Goal: Transaction & Acquisition: Book appointment/travel/reservation

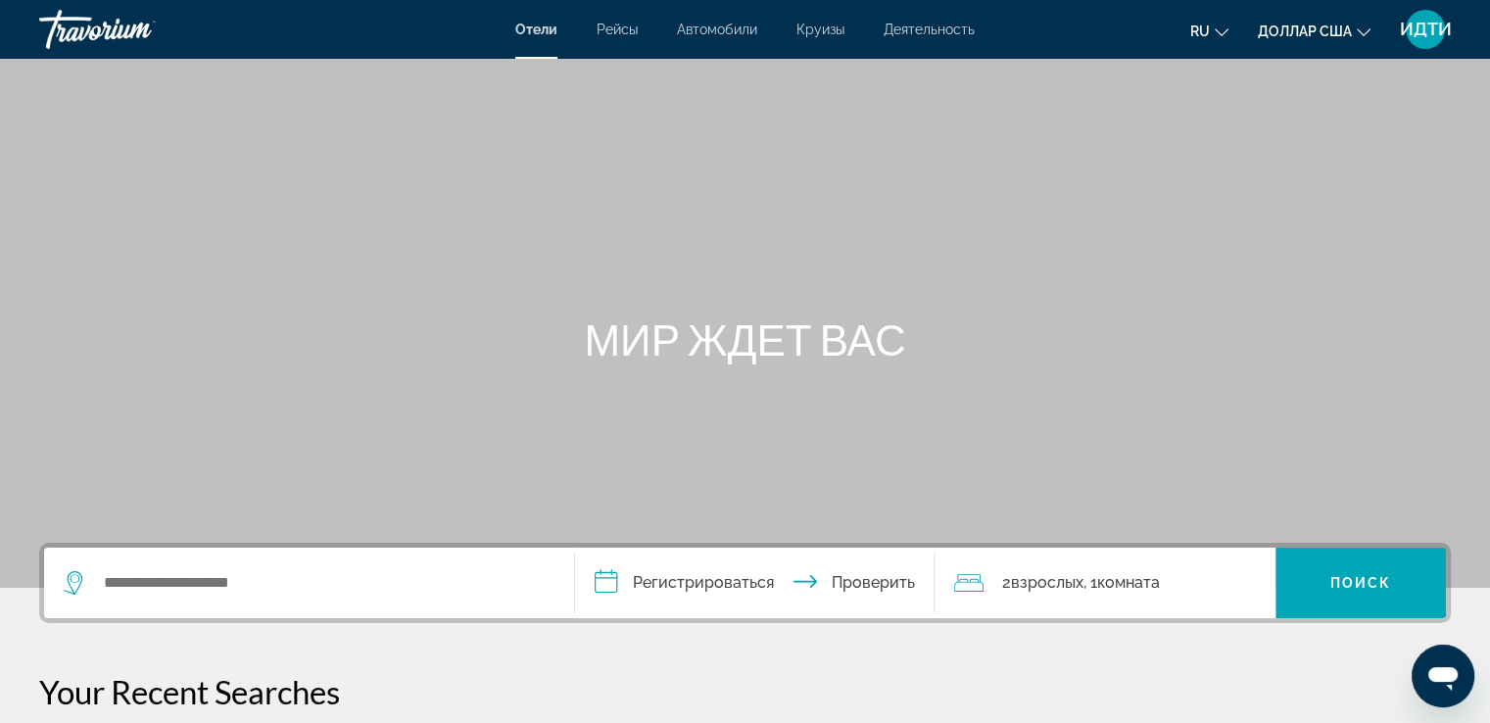
click at [1422, 25] on font "ИДТИ" at bounding box center [1426, 29] width 52 height 21
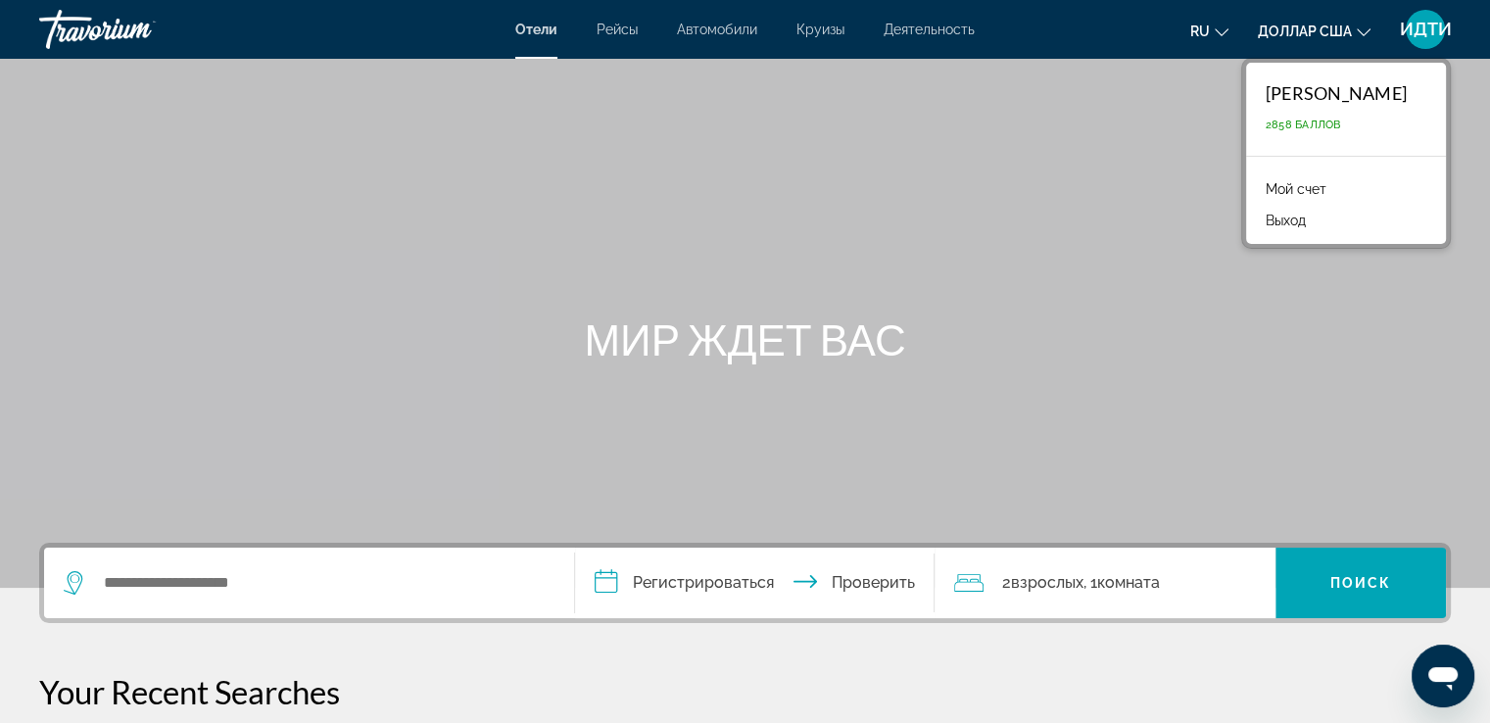
click at [1266, 123] on font "2858 баллов" at bounding box center [1303, 125] width 75 height 13
click at [1275, 124] on font "2858 баллов" at bounding box center [1303, 125] width 75 height 13
click at [1266, 126] on font "2858 баллов" at bounding box center [1303, 125] width 75 height 13
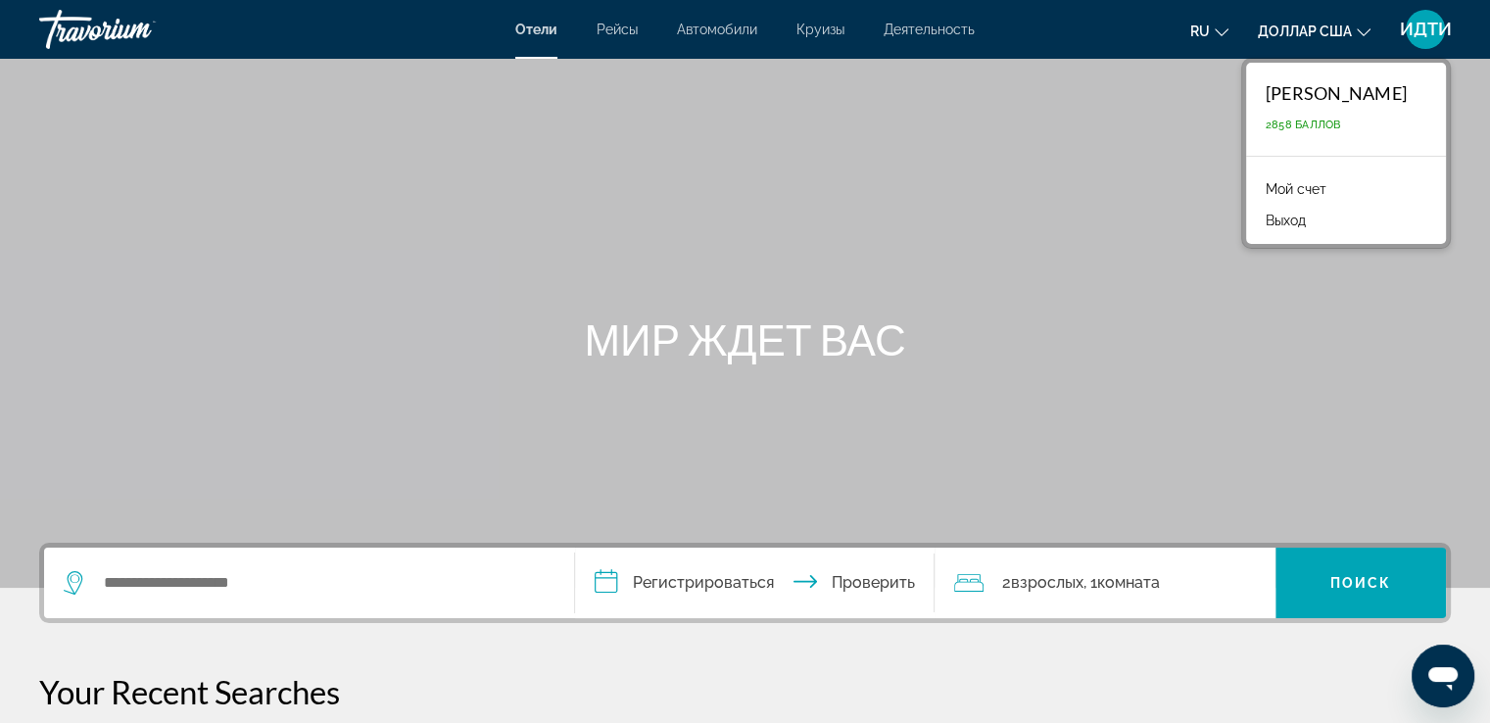
click at [1262, 136] on div "ГУЛЬНАРА ОЛЖОНОВА 2858 баллов" at bounding box center [1346, 109] width 200 height 93
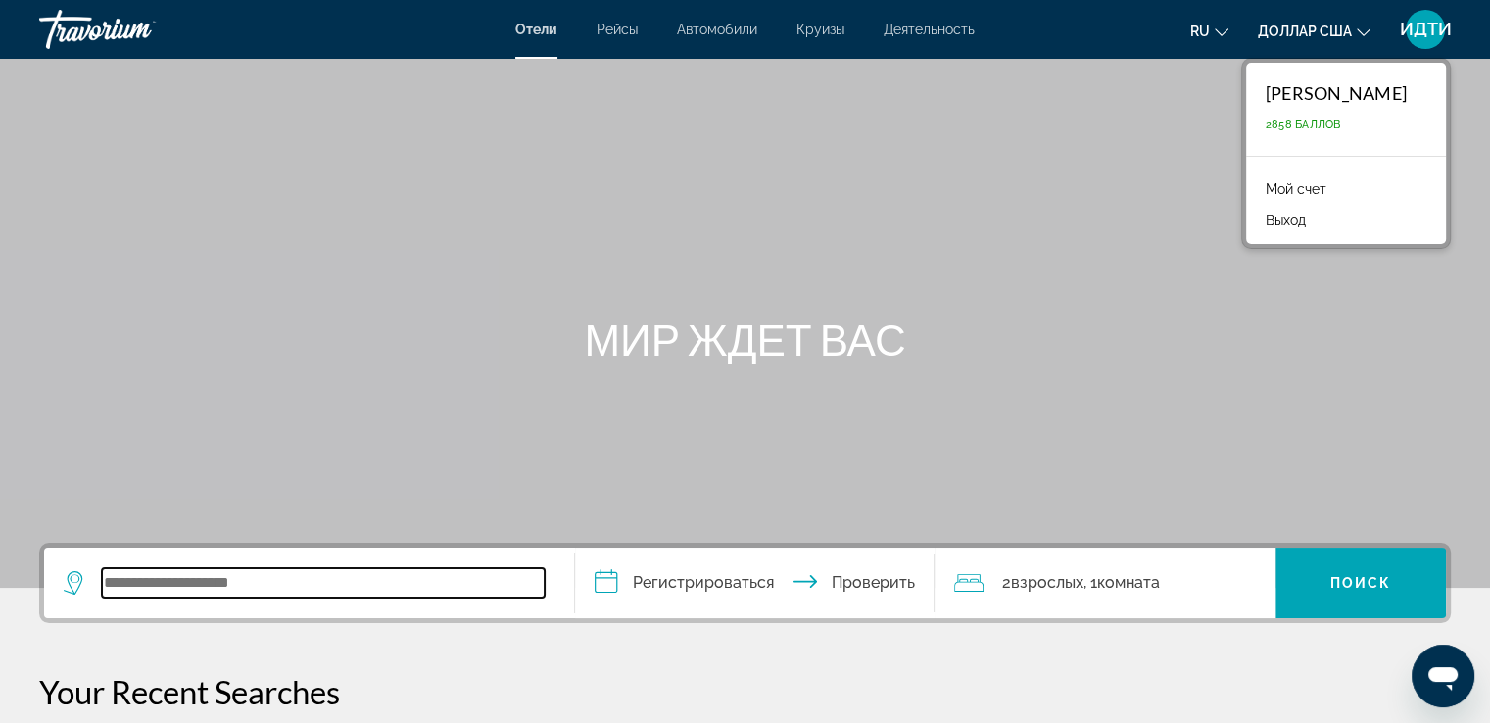
click at [114, 580] on input "Виджет поиска" at bounding box center [323, 582] width 443 height 29
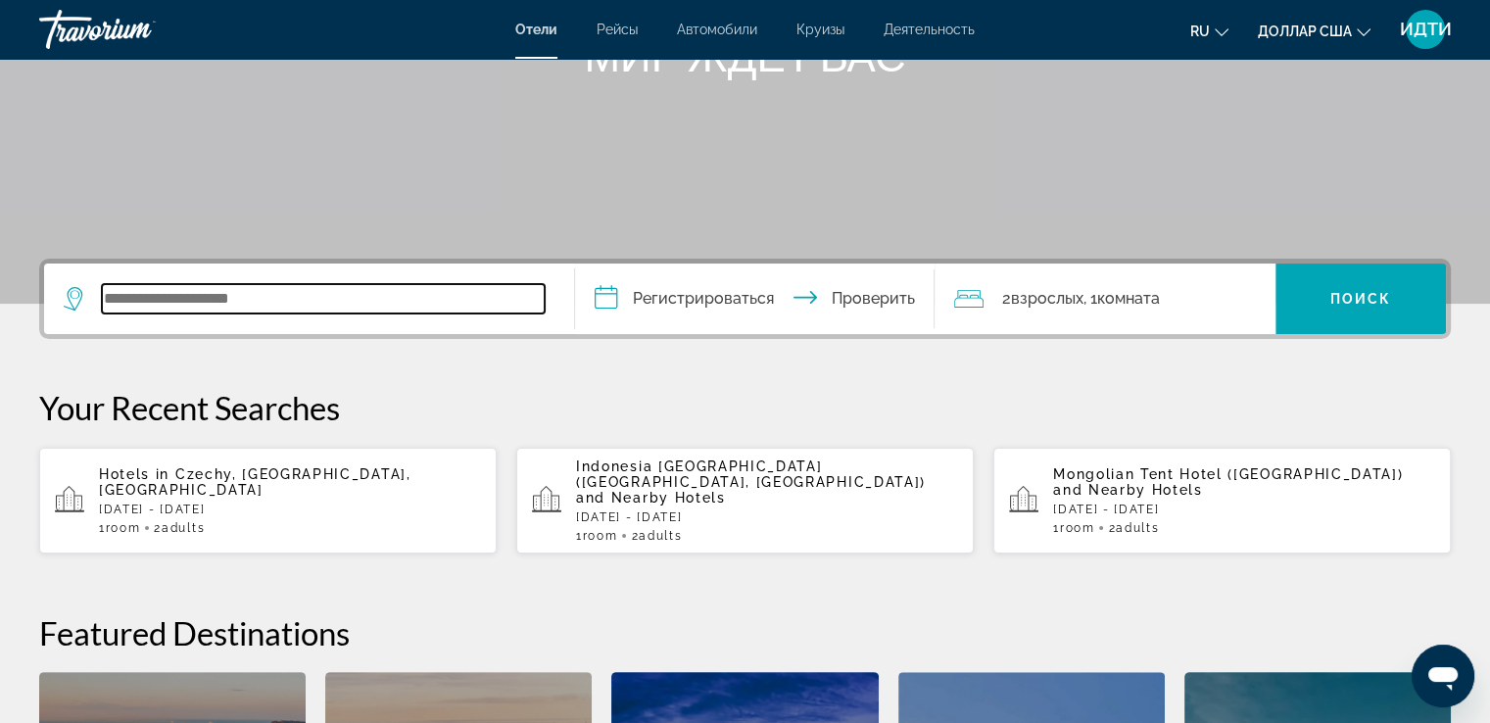
scroll to position [282, 0]
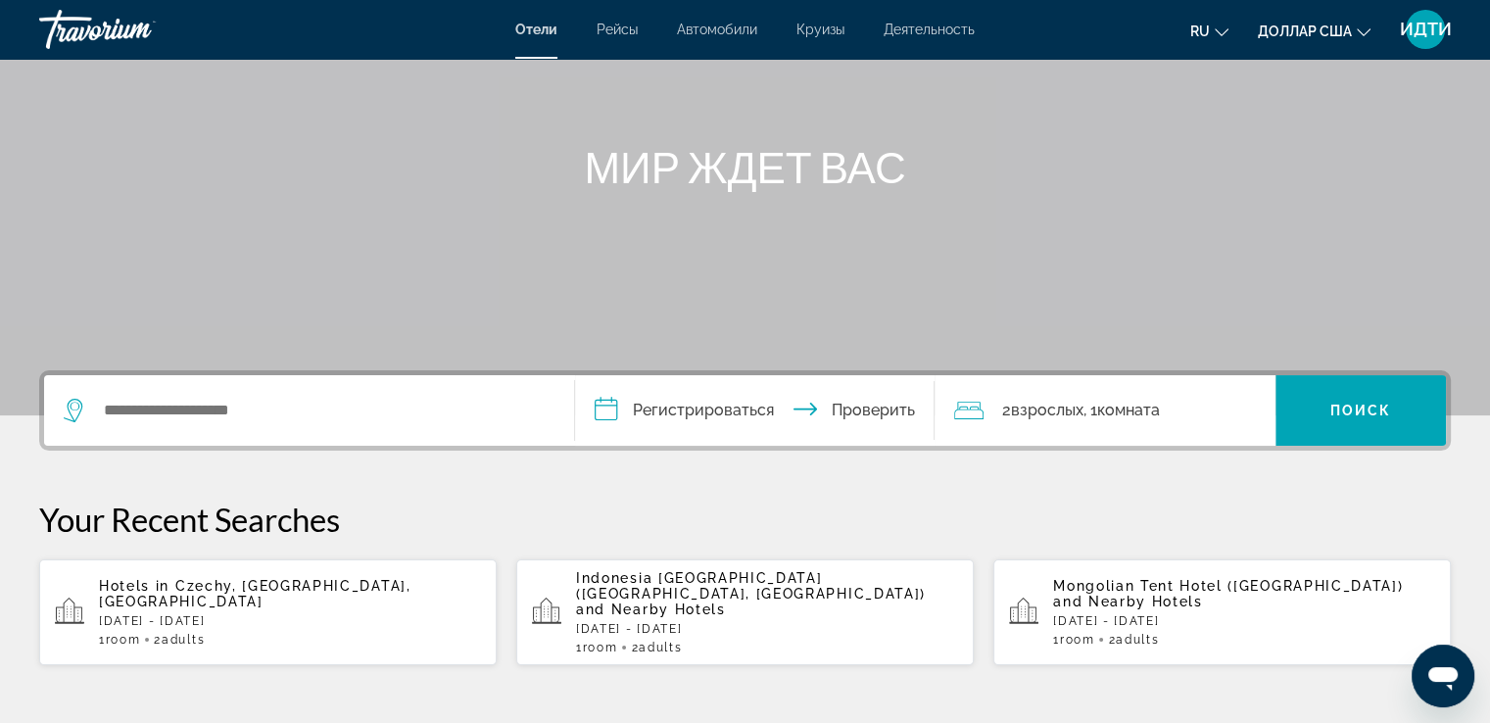
scroll to position [196, 0]
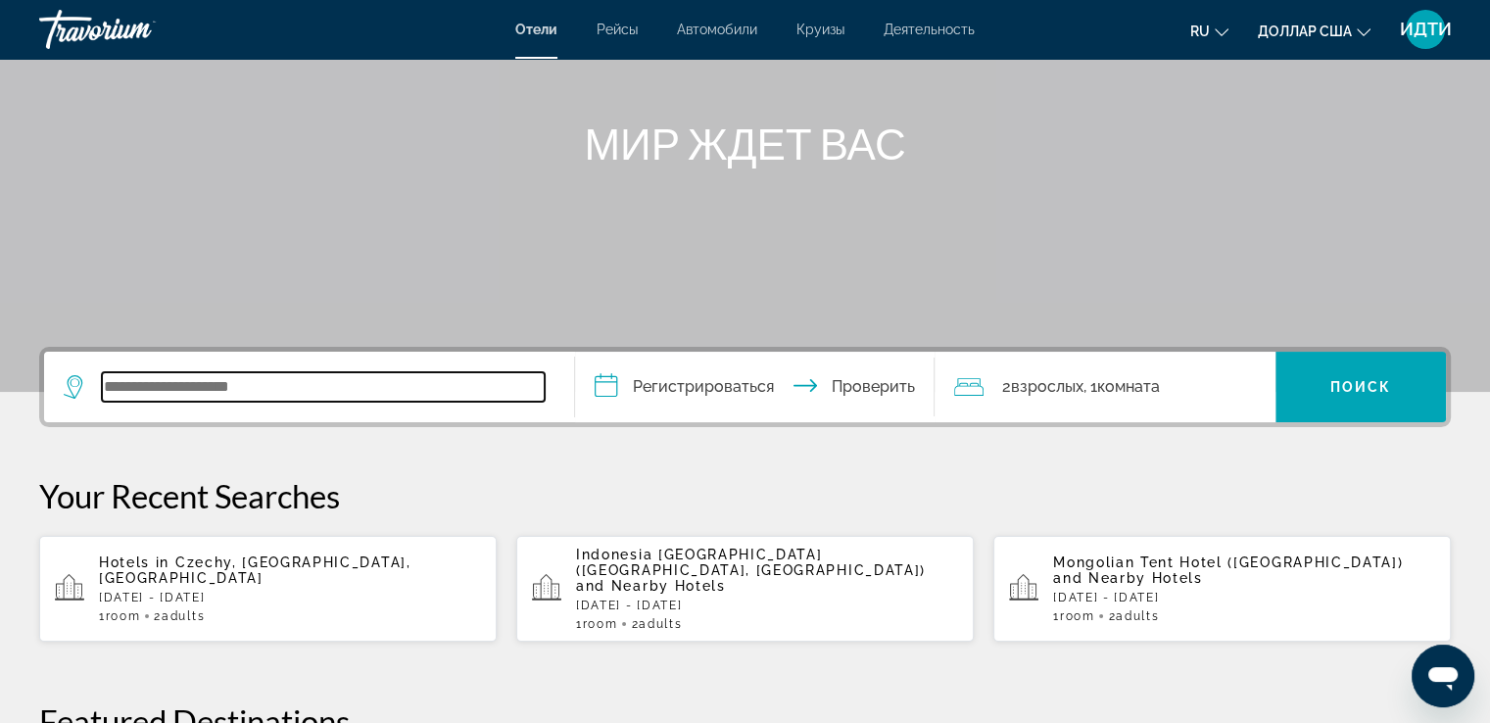
click at [146, 385] on input "Виджет поиска" at bounding box center [323, 386] width 443 height 29
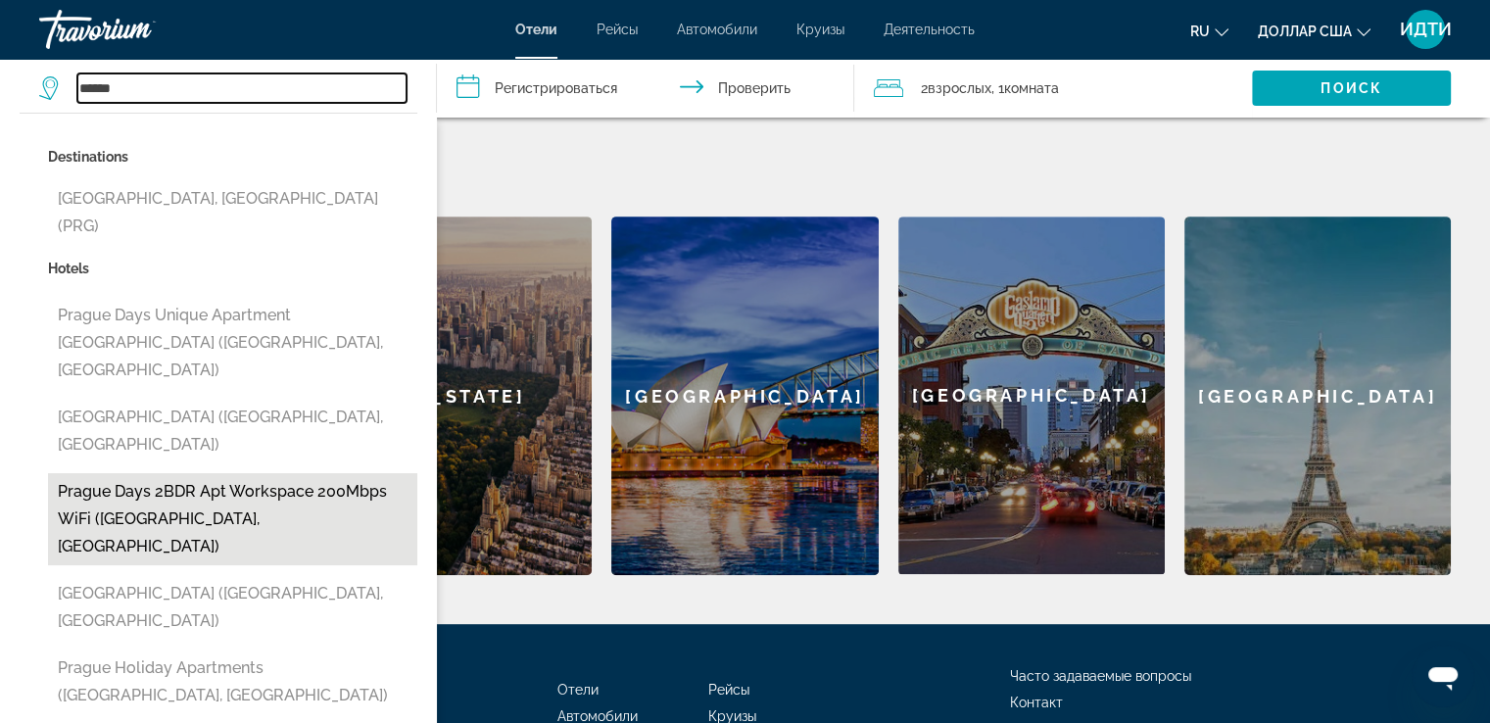
scroll to position [772, 0]
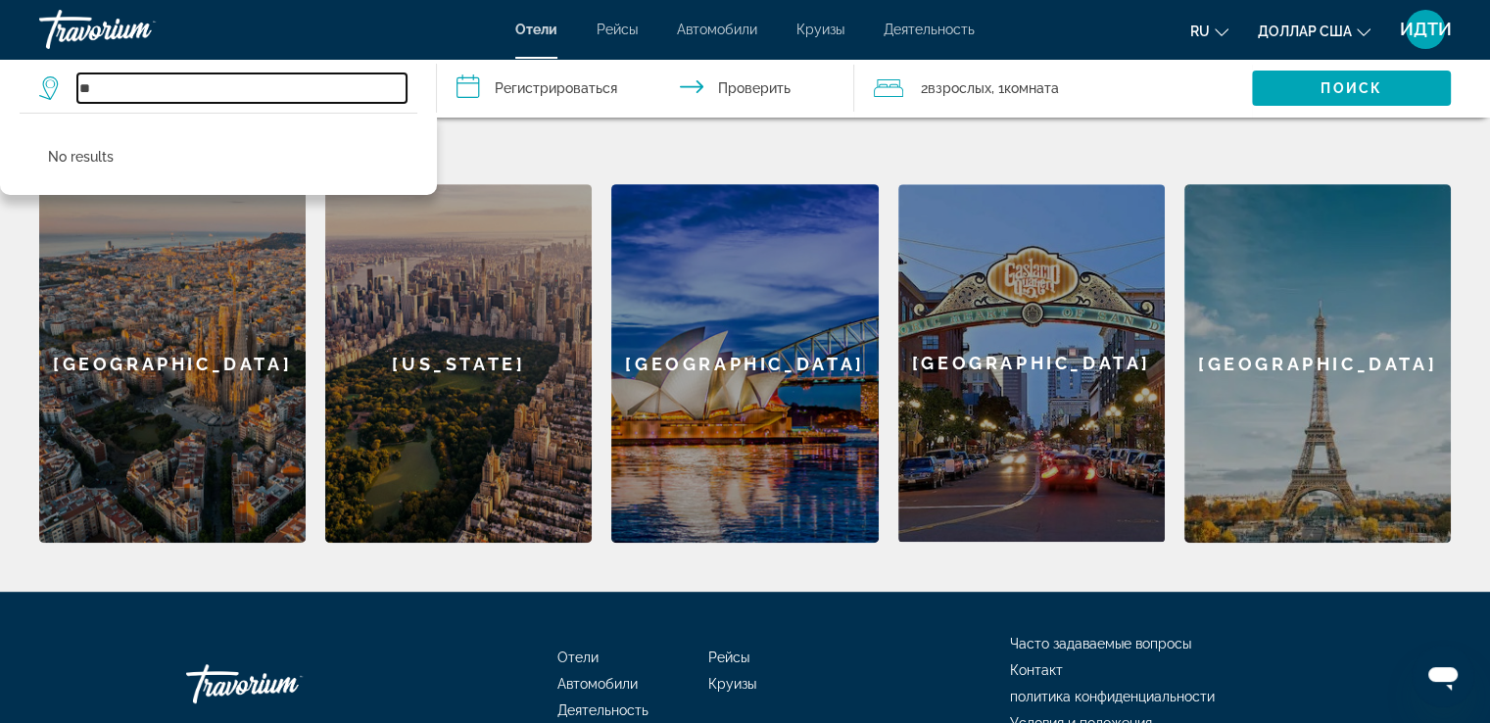
type input "*"
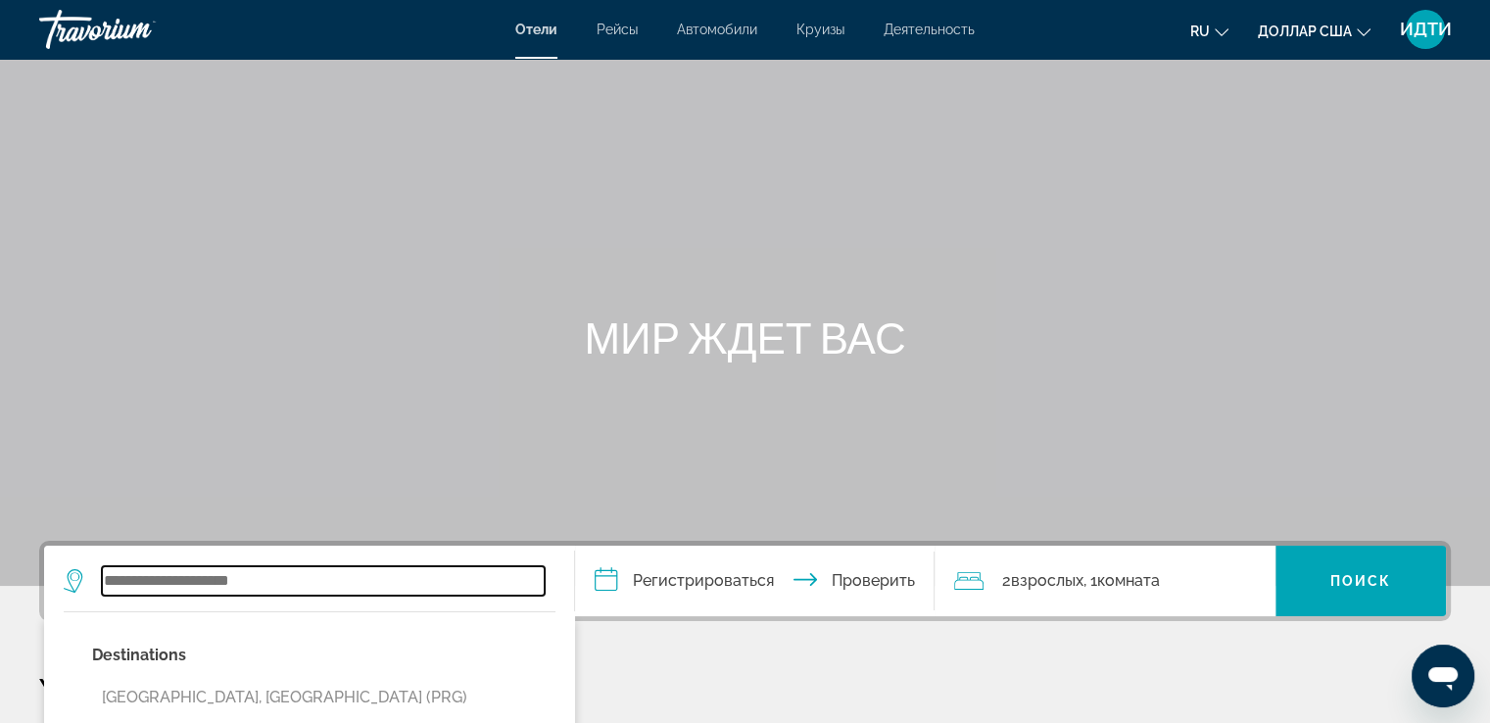
scroll to position [0, 0]
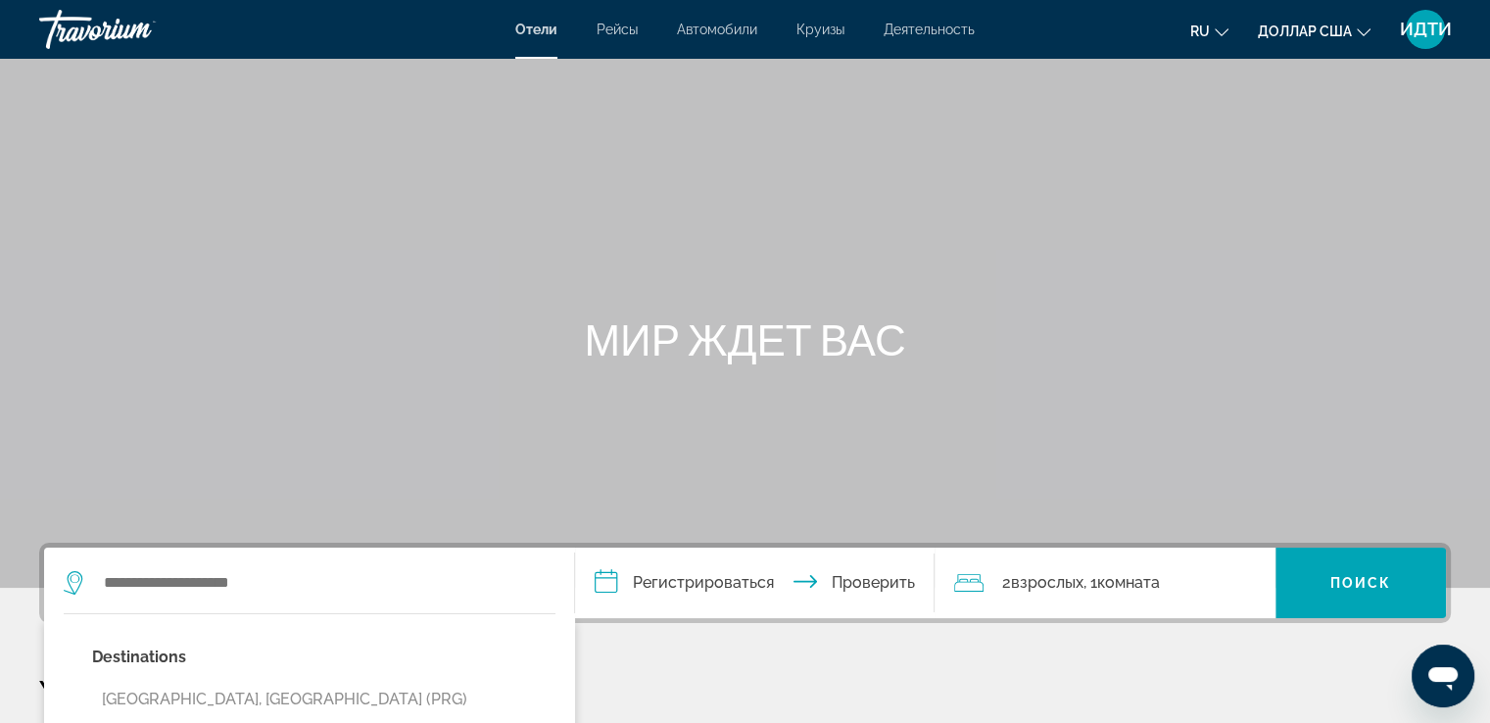
click at [1434, 19] on font "ИДТИ" at bounding box center [1426, 29] width 52 height 21
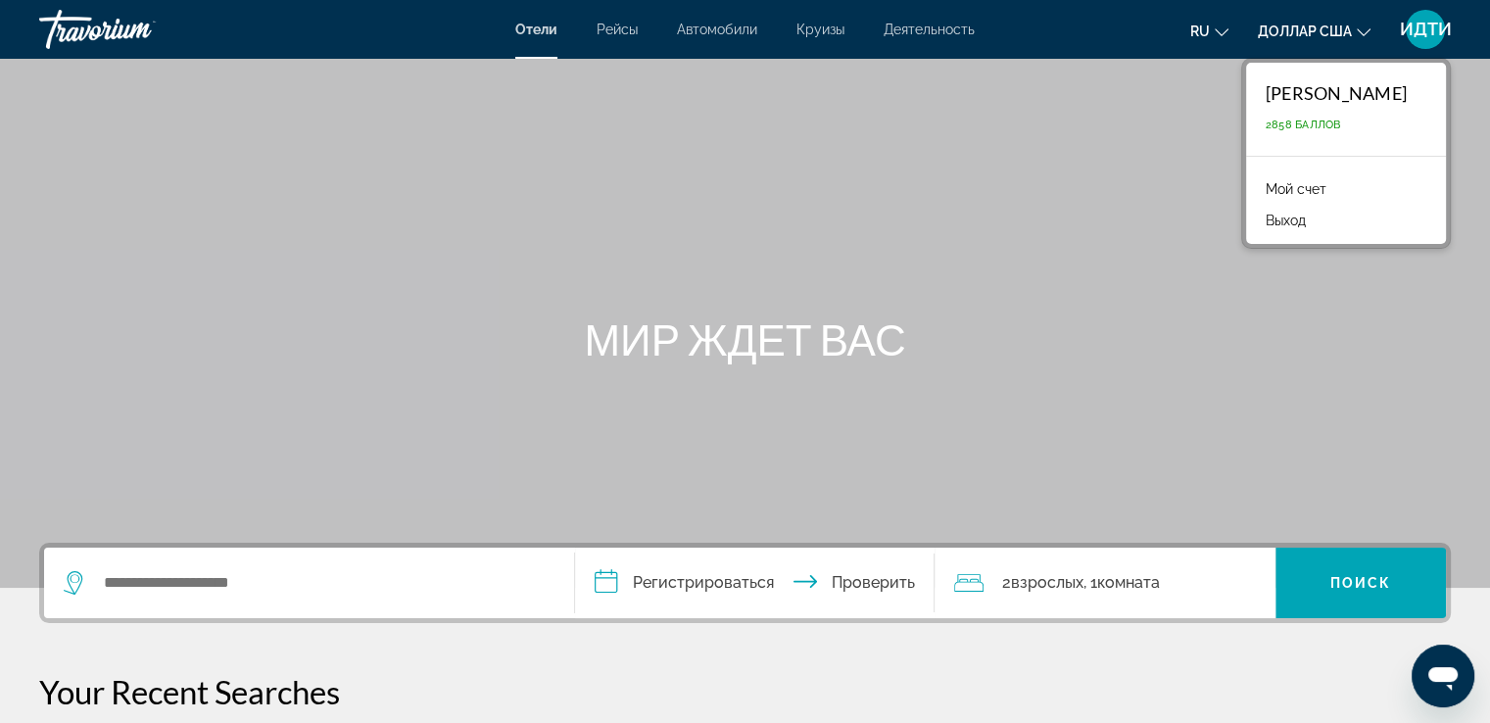
click at [1266, 124] on font "2858 баллов" at bounding box center [1303, 125] width 75 height 13
click at [1266, 98] on font "[PERSON_NAME]" at bounding box center [1336, 93] width 141 height 22
click at [1266, 190] on font "Мой счет" at bounding box center [1296, 189] width 61 height 16
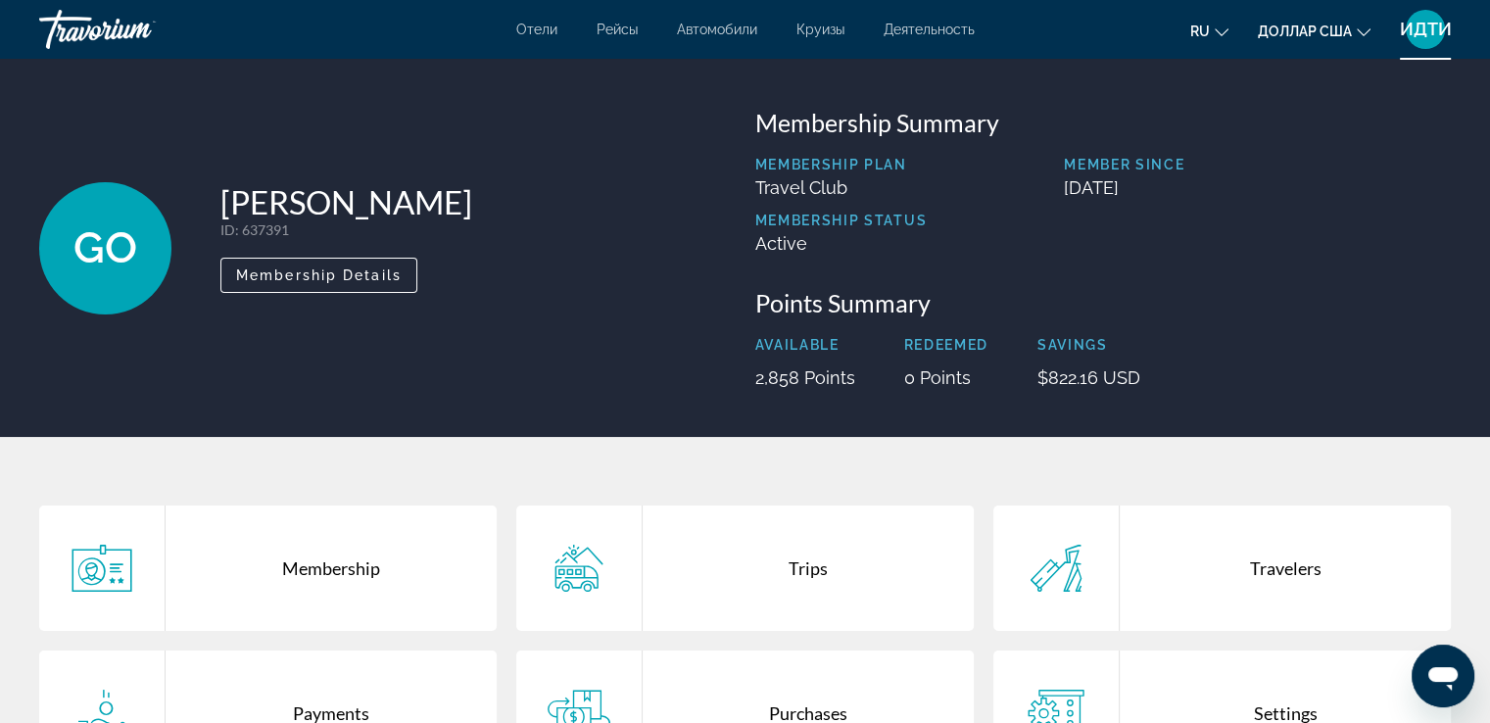
click at [618, 26] on font "Рейсы" at bounding box center [617, 30] width 41 height 16
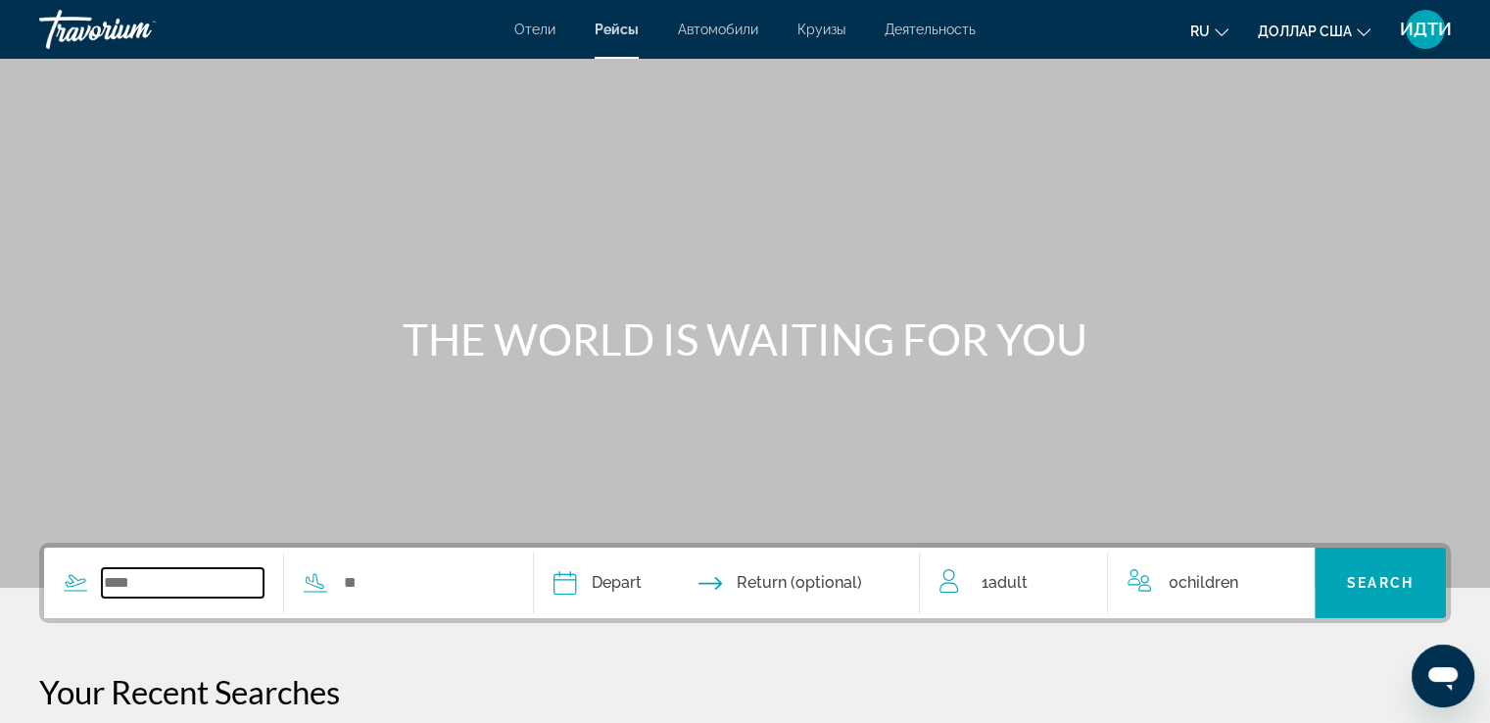
click at [120, 585] on input "Search widget" at bounding box center [183, 582] width 162 height 29
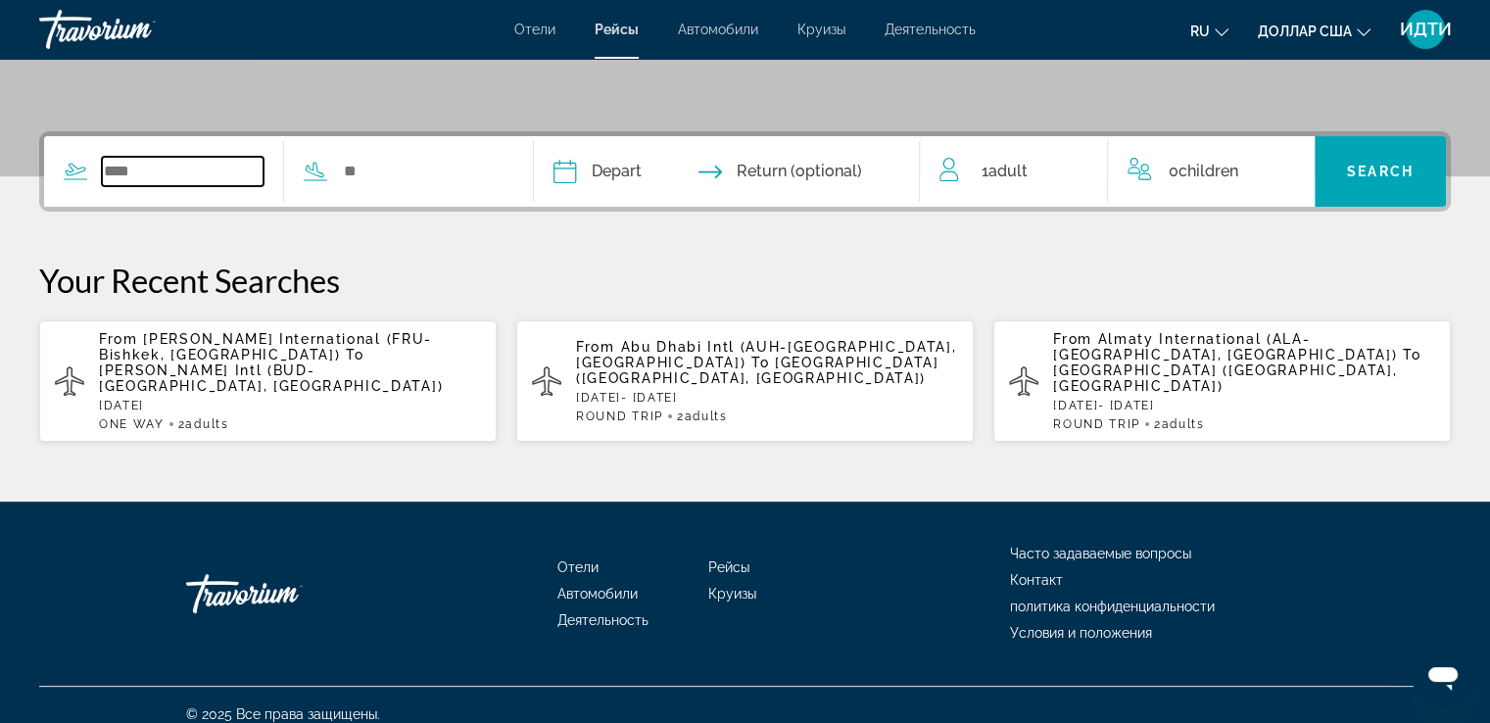
scroll to position [413, 0]
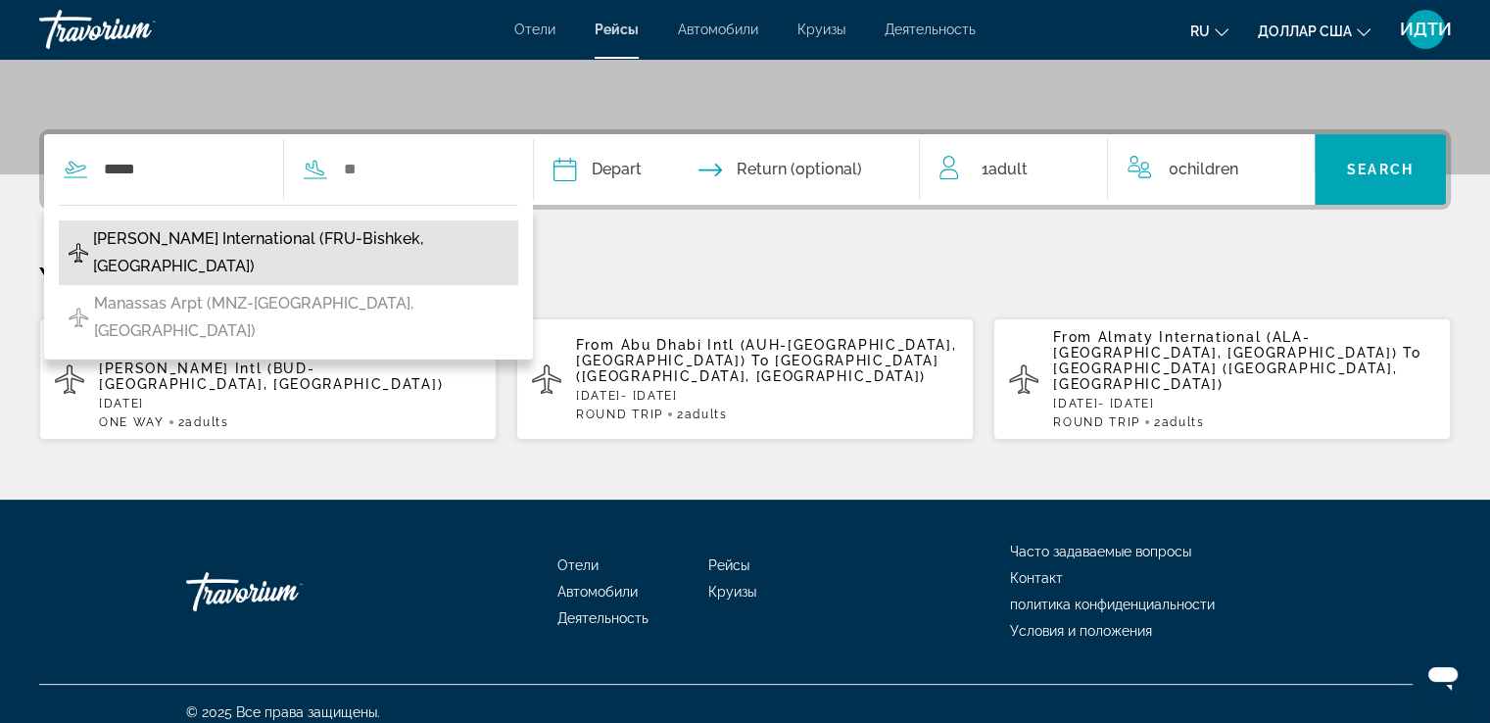
click at [247, 232] on span "[PERSON_NAME] International (FRU-Bishkek, [GEOGRAPHIC_DATA])" at bounding box center [300, 252] width 415 height 55
type input "**********"
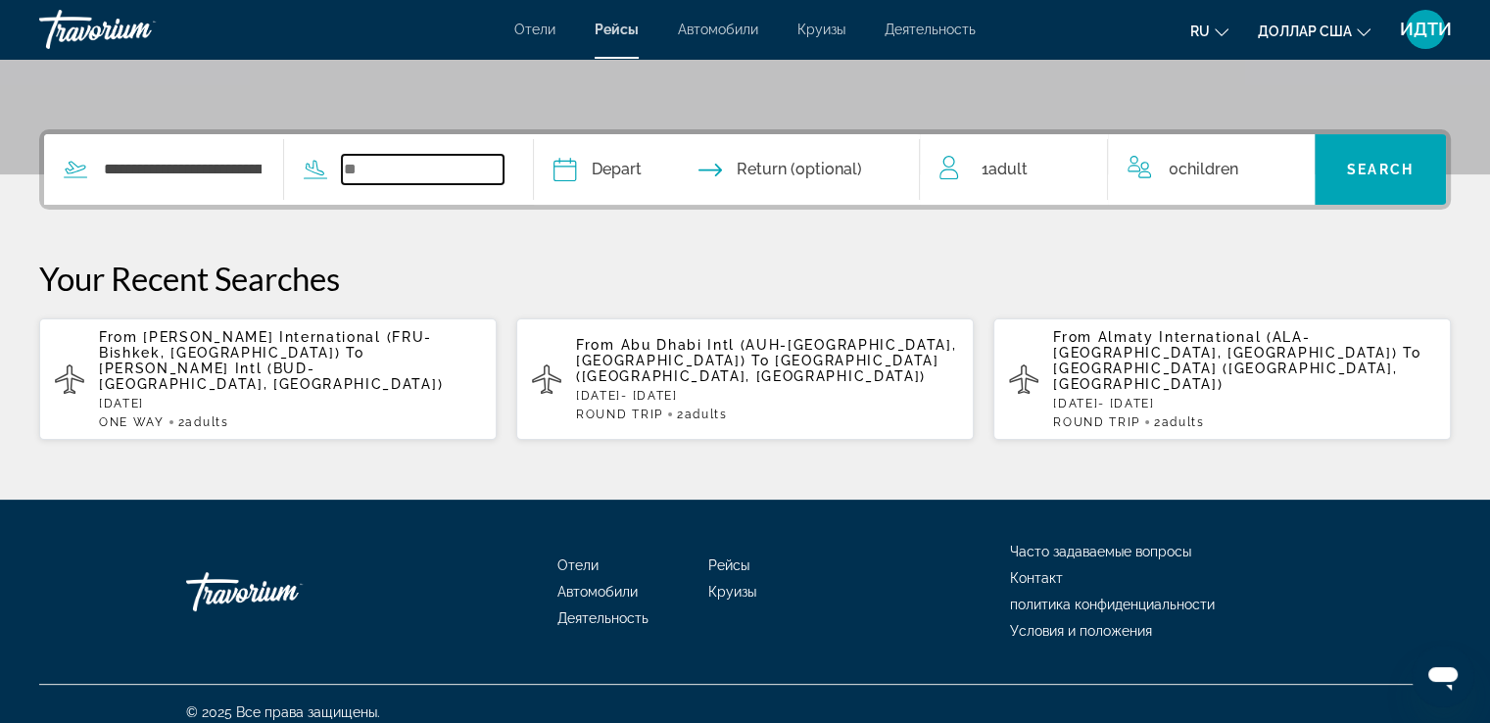
click at [372, 165] on input "Search widget" at bounding box center [423, 169] width 162 height 29
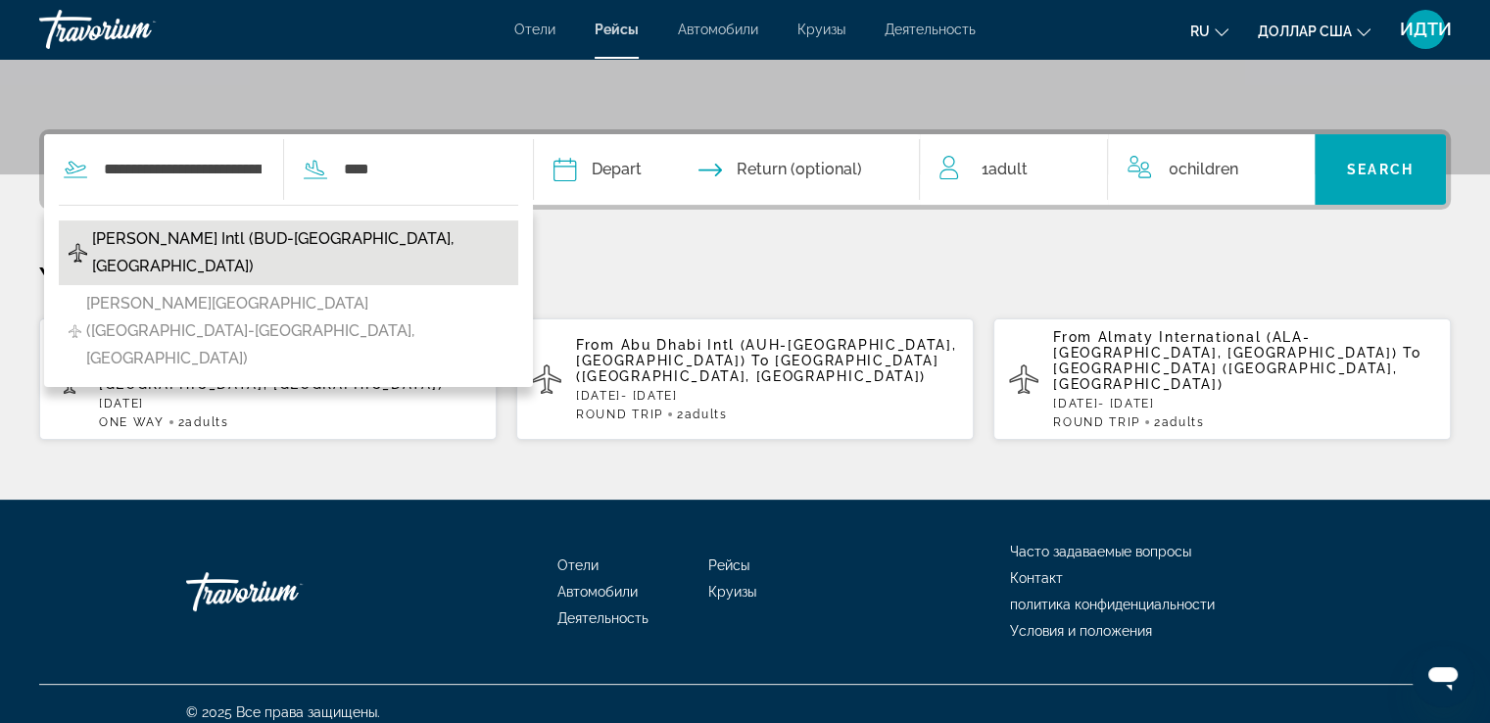
click at [237, 240] on span "[PERSON_NAME] Intl (BUD-[GEOGRAPHIC_DATA], [GEOGRAPHIC_DATA])" at bounding box center [300, 252] width 416 height 55
type input "**********"
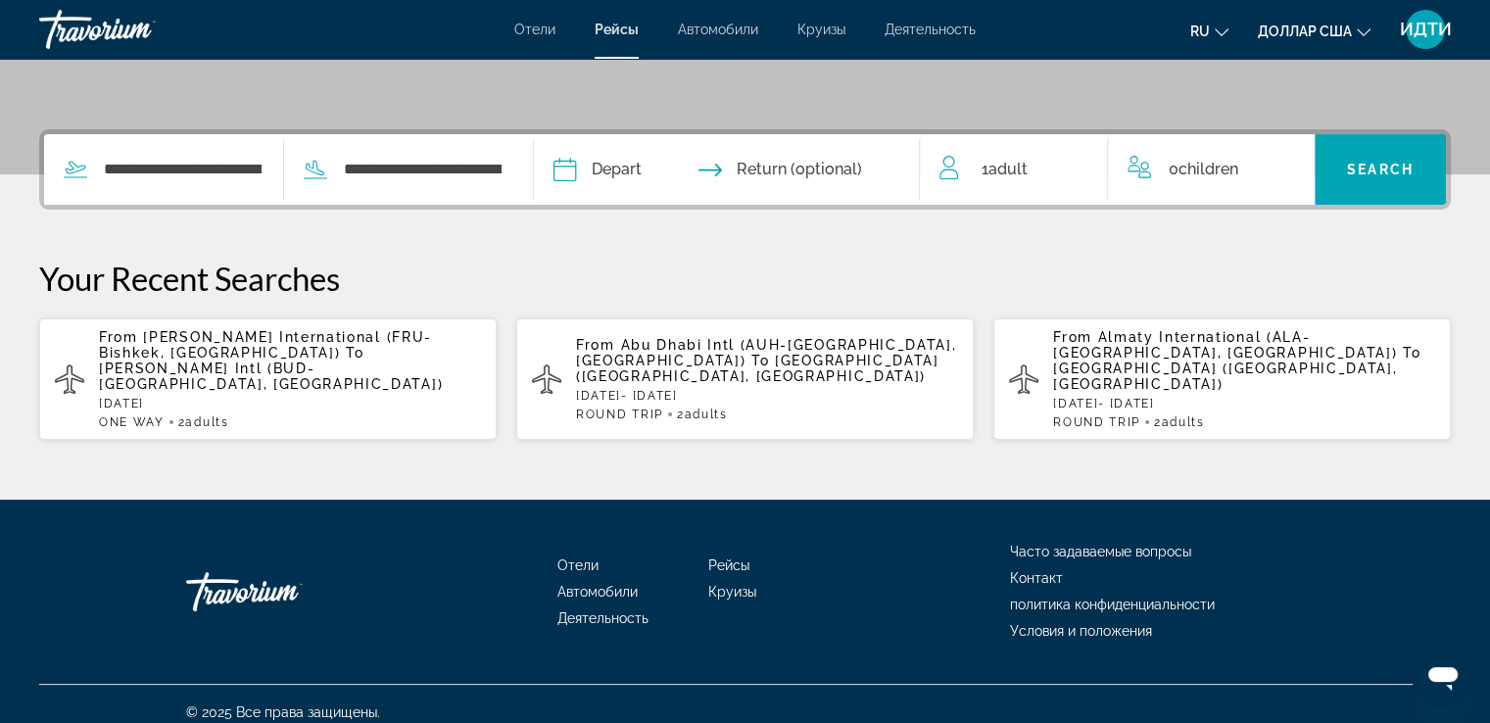
click at [602, 169] on input "Depart date" at bounding box center [644, 172] width 191 height 76
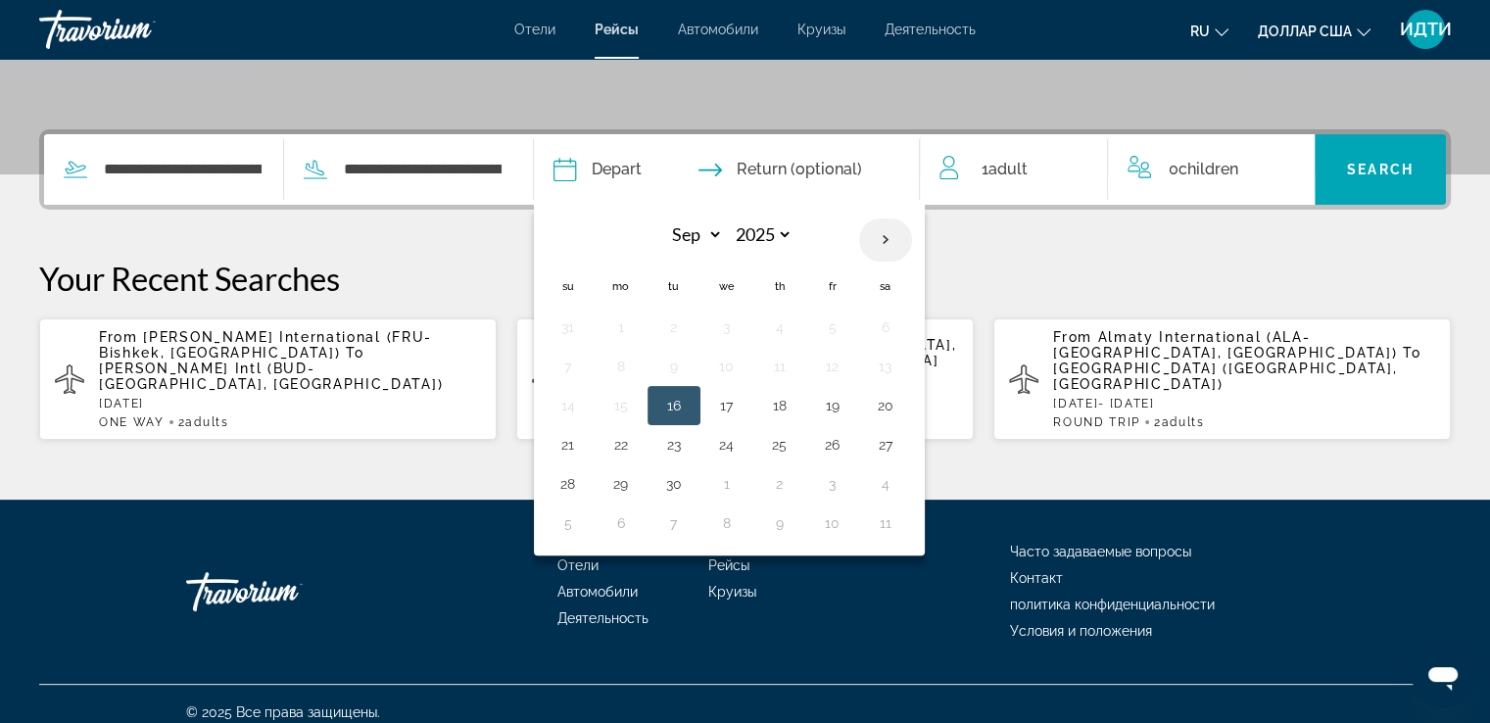
click at [911, 243] on th "Next month" at bounding box center [885, 239] width 53 height 43
select select "**"
click at [795, 407] on button "13" at bounding box center [779, 405] width 31 height 27
type input "**********"
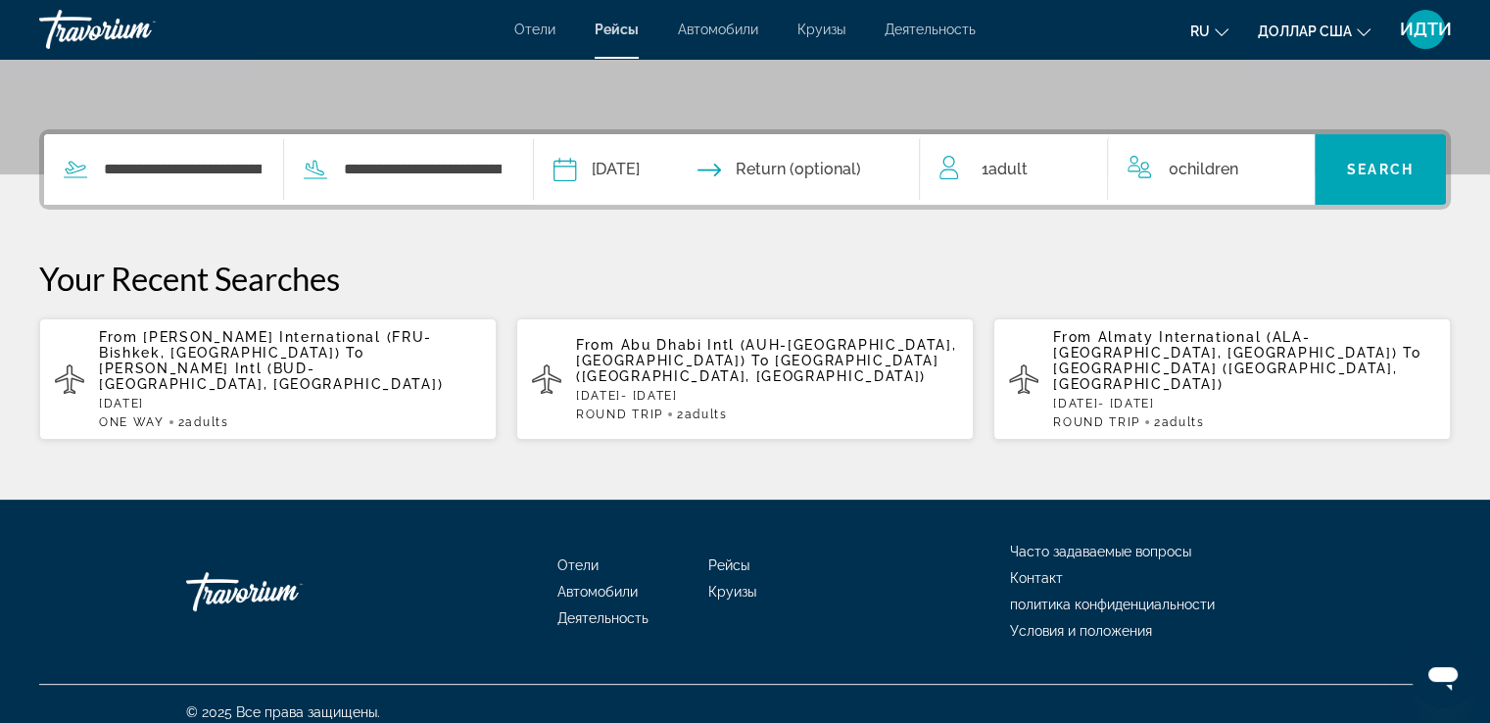
click at [1015, 169] on span "Adult" at bounding box center [1007, 169] width 39 height 19
click at [1075, 166] on icon "Increment adults" at bounding box center [1079, 166] width 18 height 24
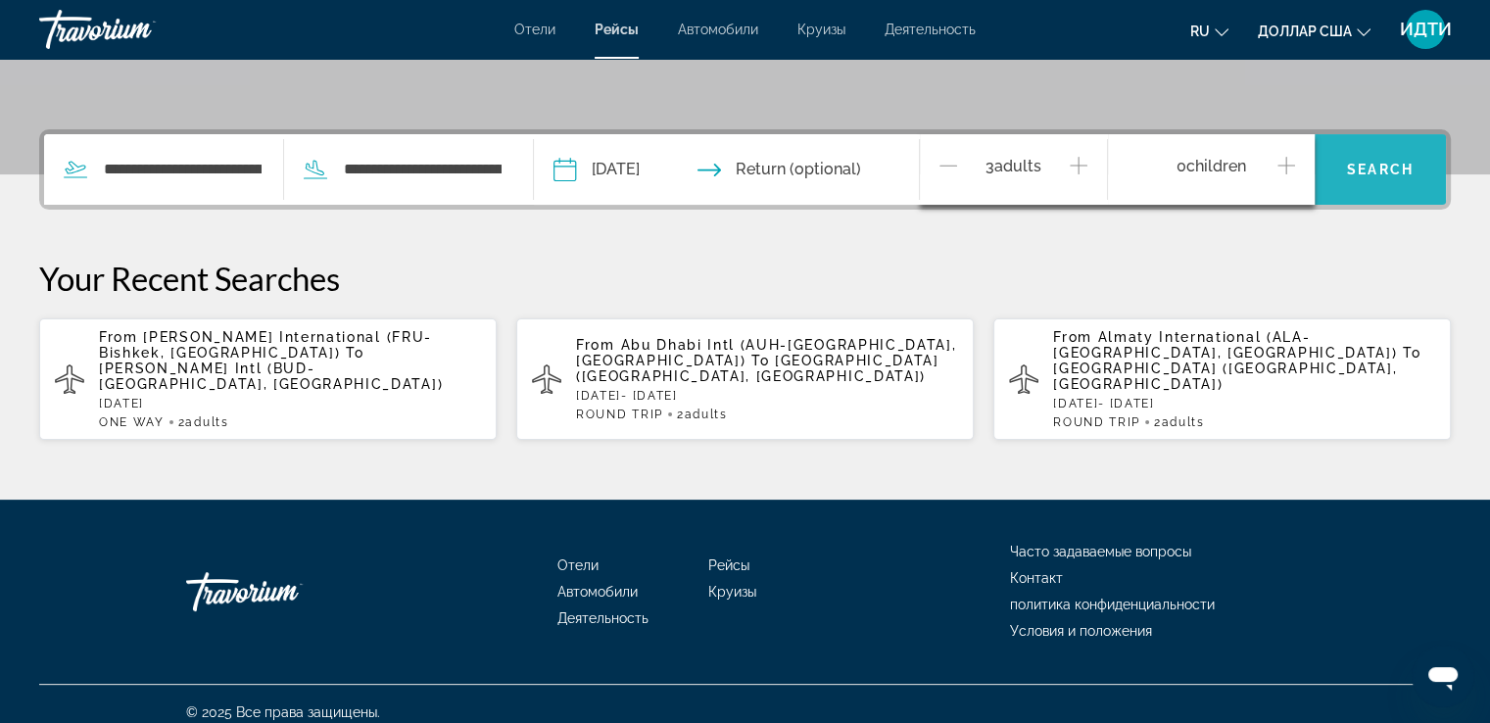
click at [1362, 173] on span "Search" at bounding box center [1380, 170] width 67 height 16
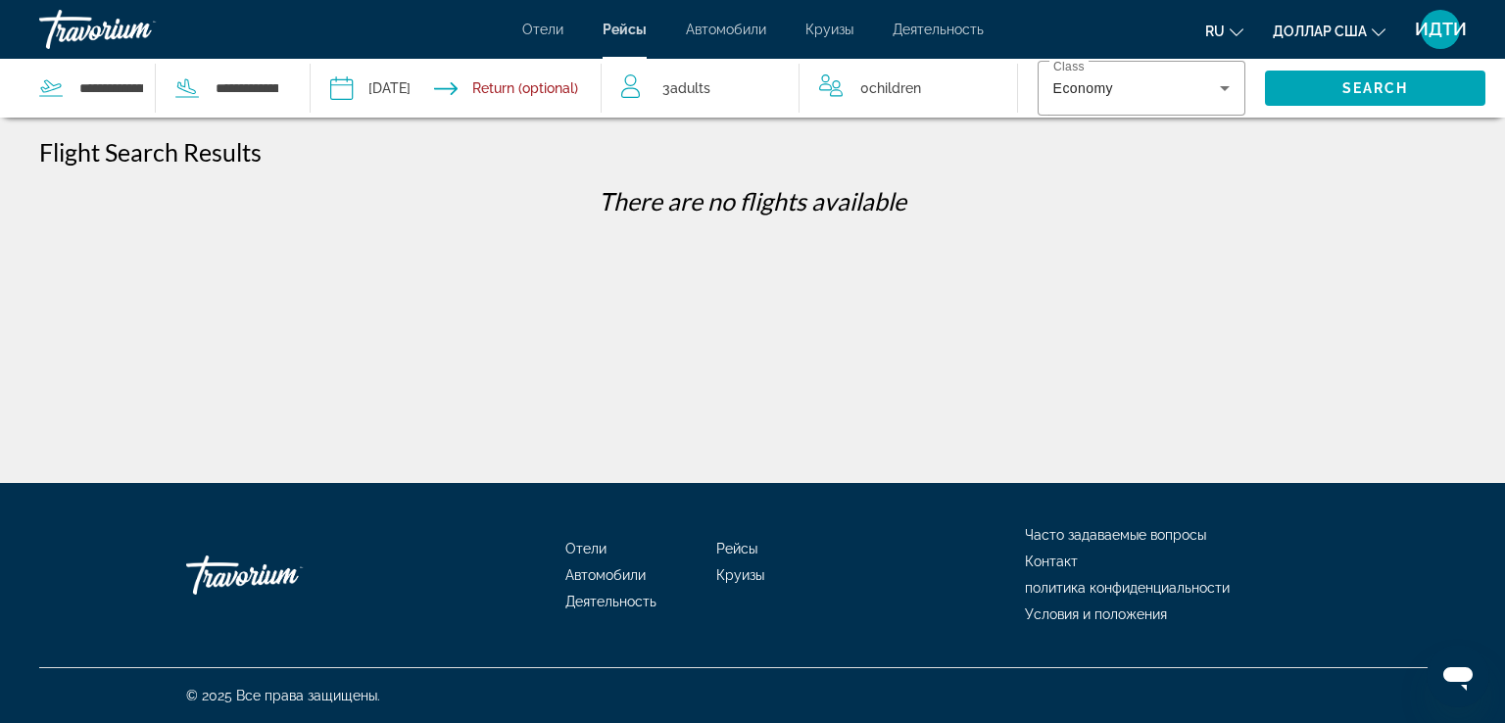
click at [684, 90] on span "Adults" at bounding box center [690, 88] width 40 height 16
click at [627, 84] on icon "Decrement adults" at bounding box center [630, 84] width 18 height 24
click at [1349, 81] on span "Search" at bounding box center [1375, 88] width 67 height 16
click at [264, 87] on input "**********" at bounding box center [248, 87] width 68 height 29
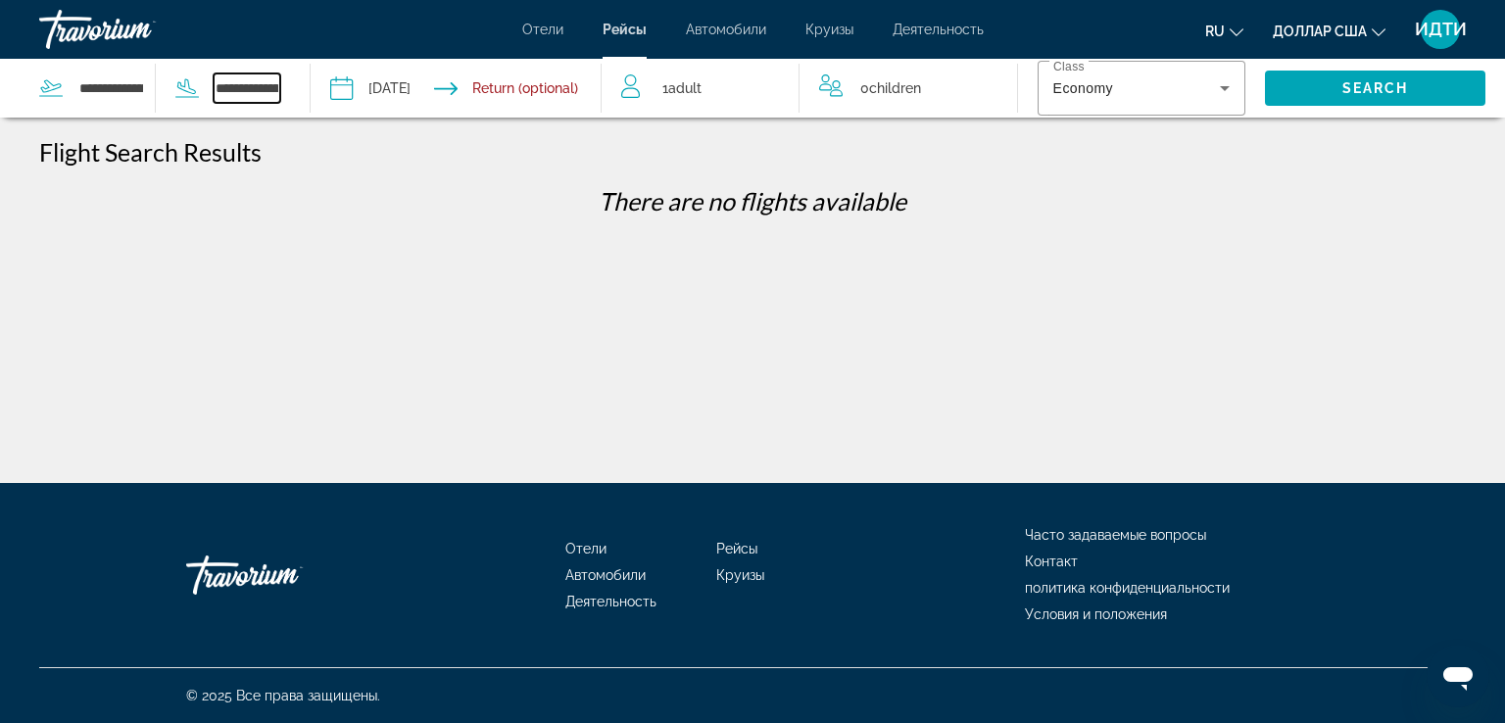
type input "**********"
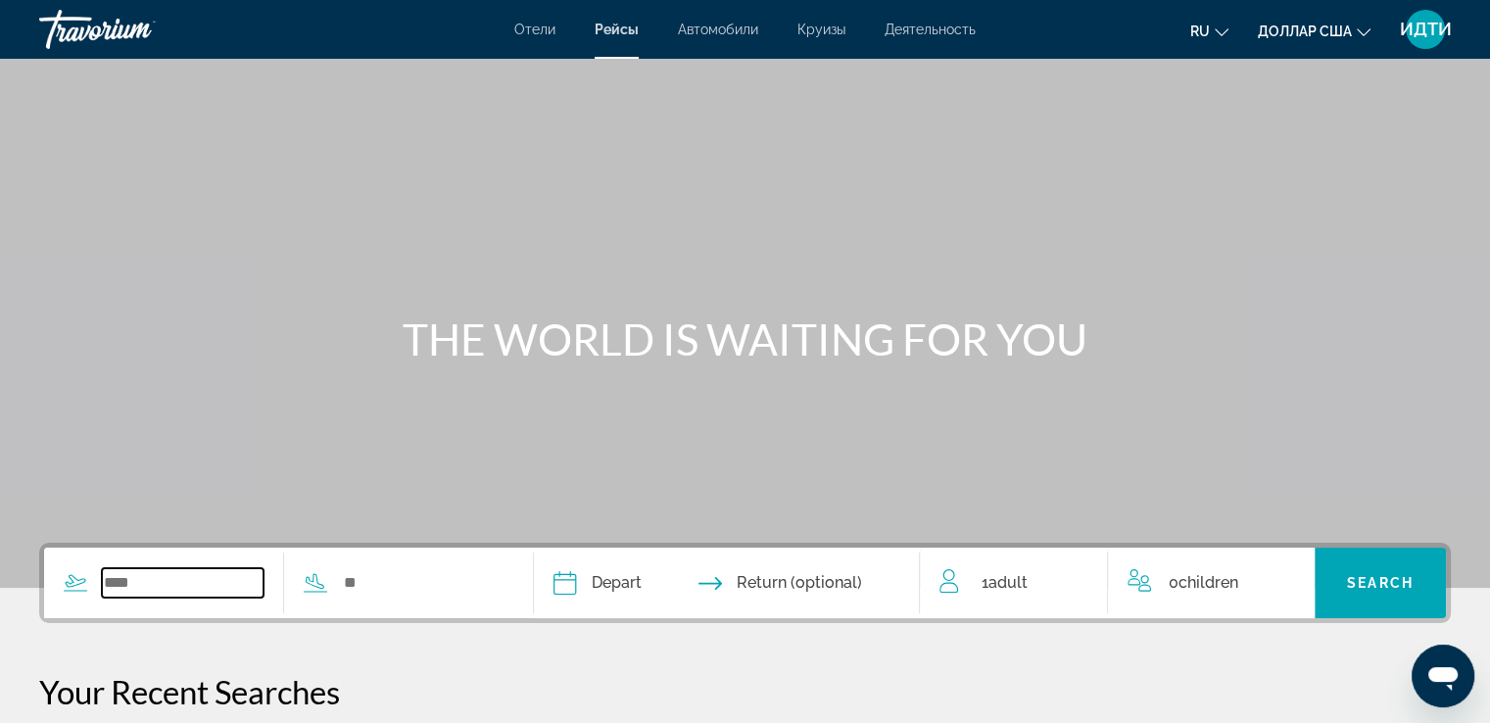
click at [137, 574] on input "Search widget" at bounding box center [183, 582] width 162 height 29
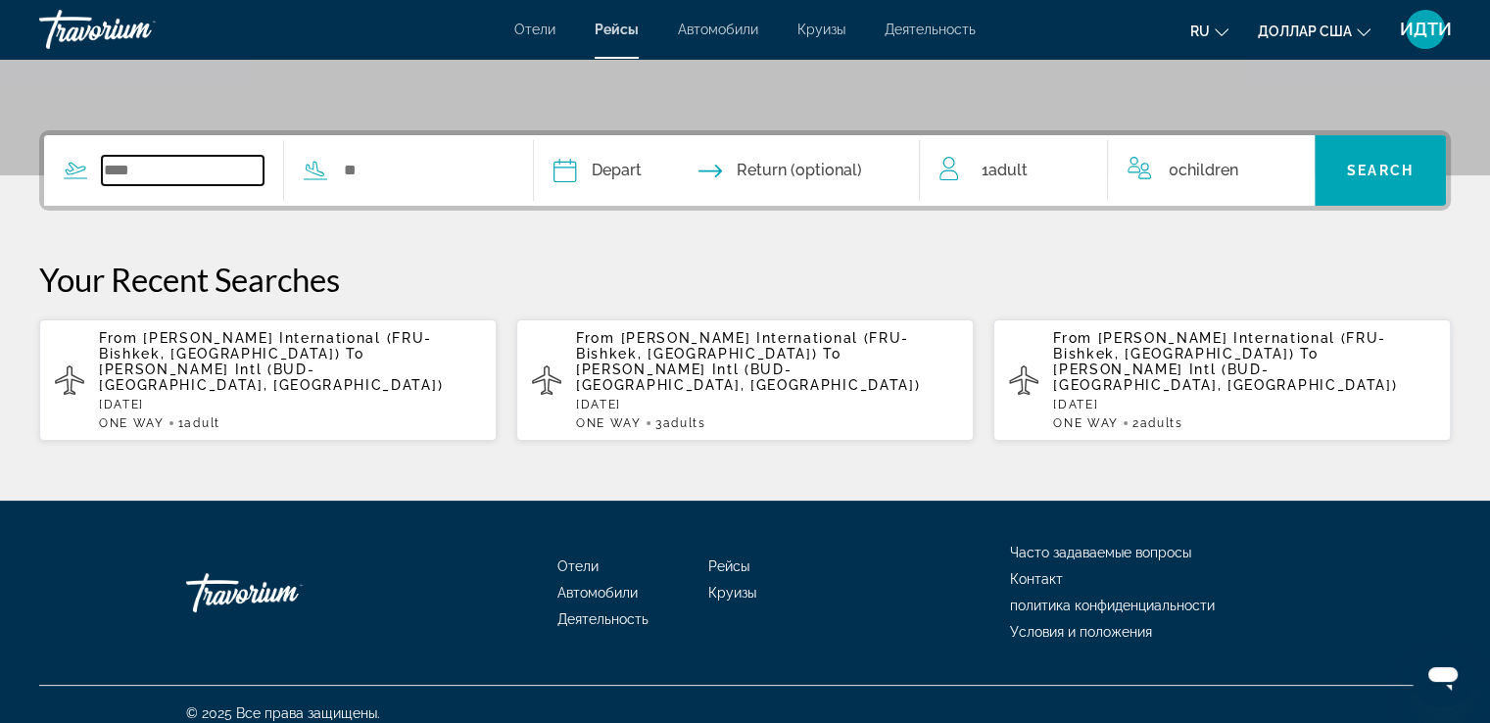
scroll to position [413, 0]
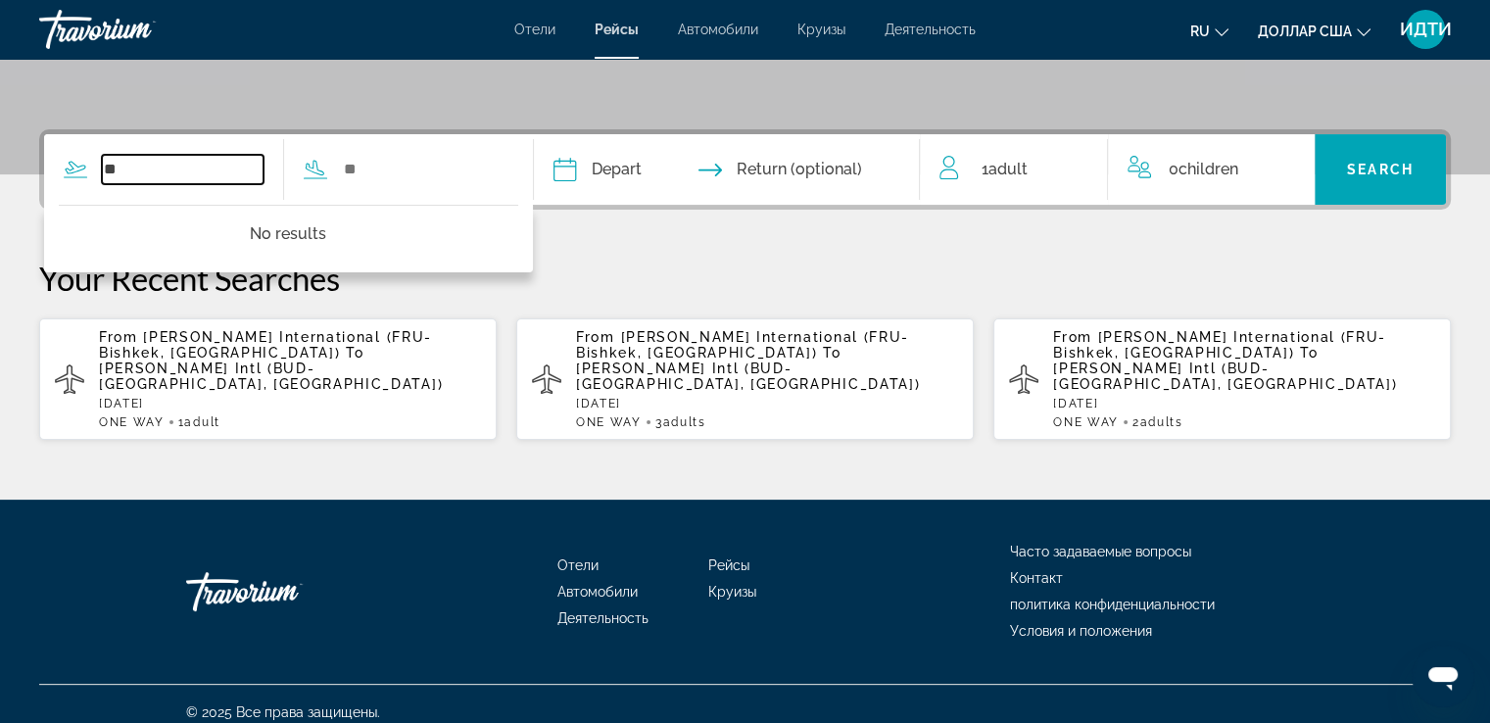
type input "*"
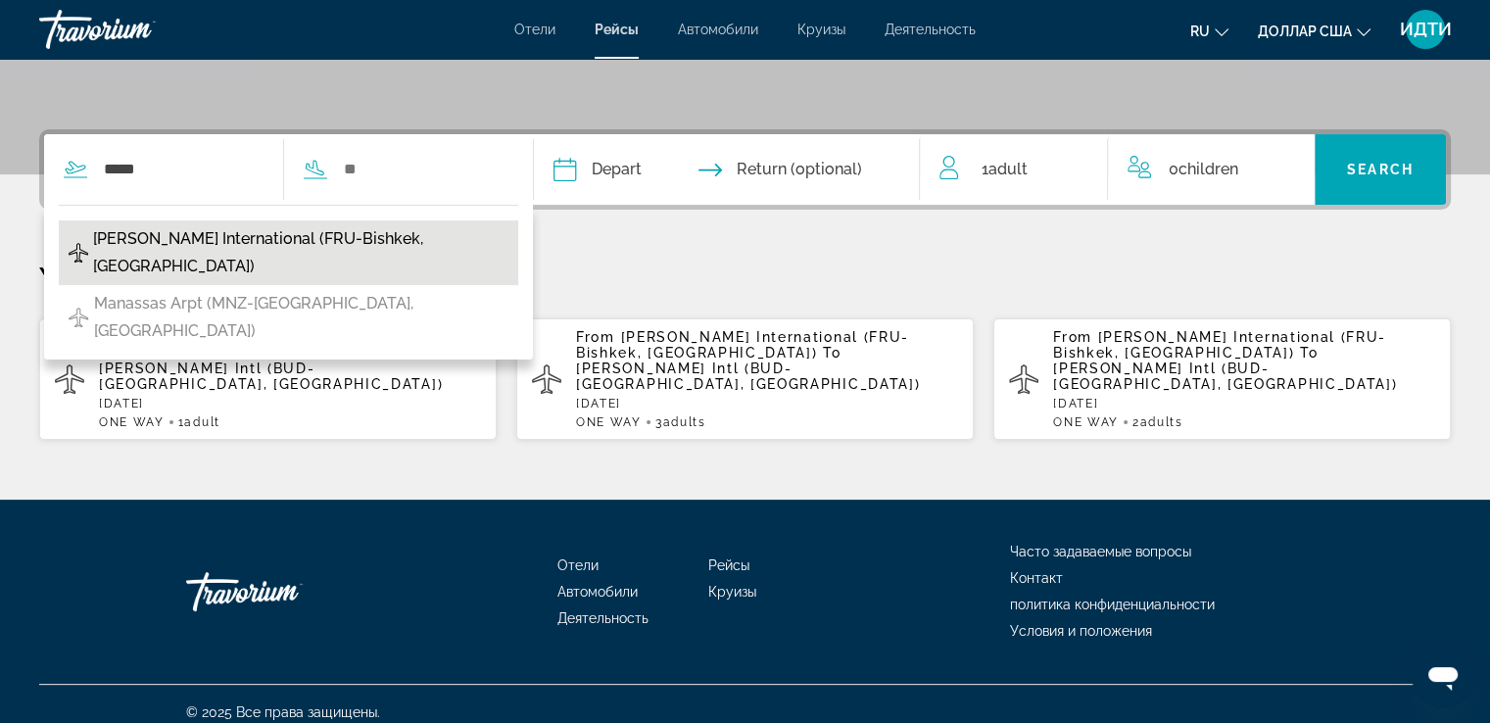
click at [160, 236] on span "[PERSON_NAME] International (FRU-Bishkek, [GEOGRAPHIC_DATA])" at bounding box center [300, 252] width 415 height 55
type input "**********"
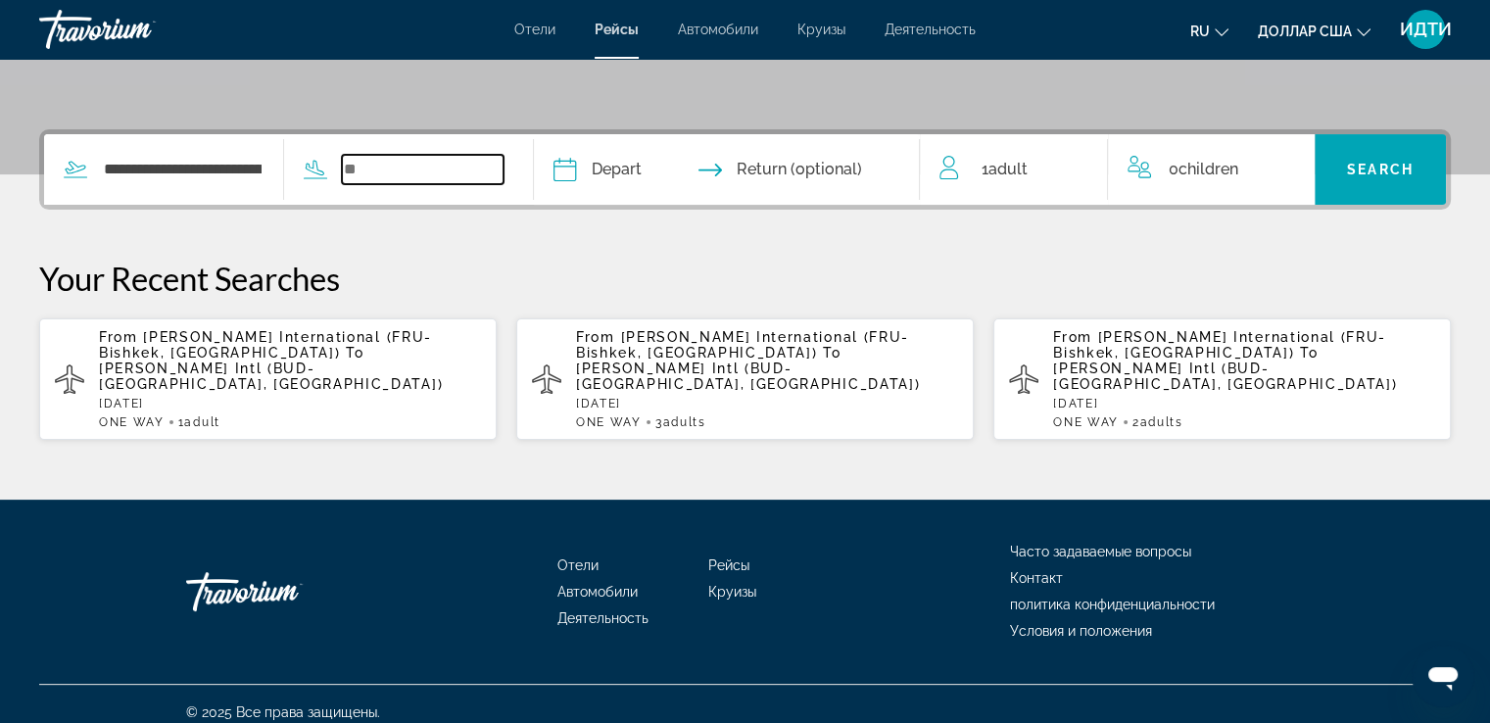
click at [376, 162] on input "Search widget" at bounding box center [423, 169] width 162 height 29
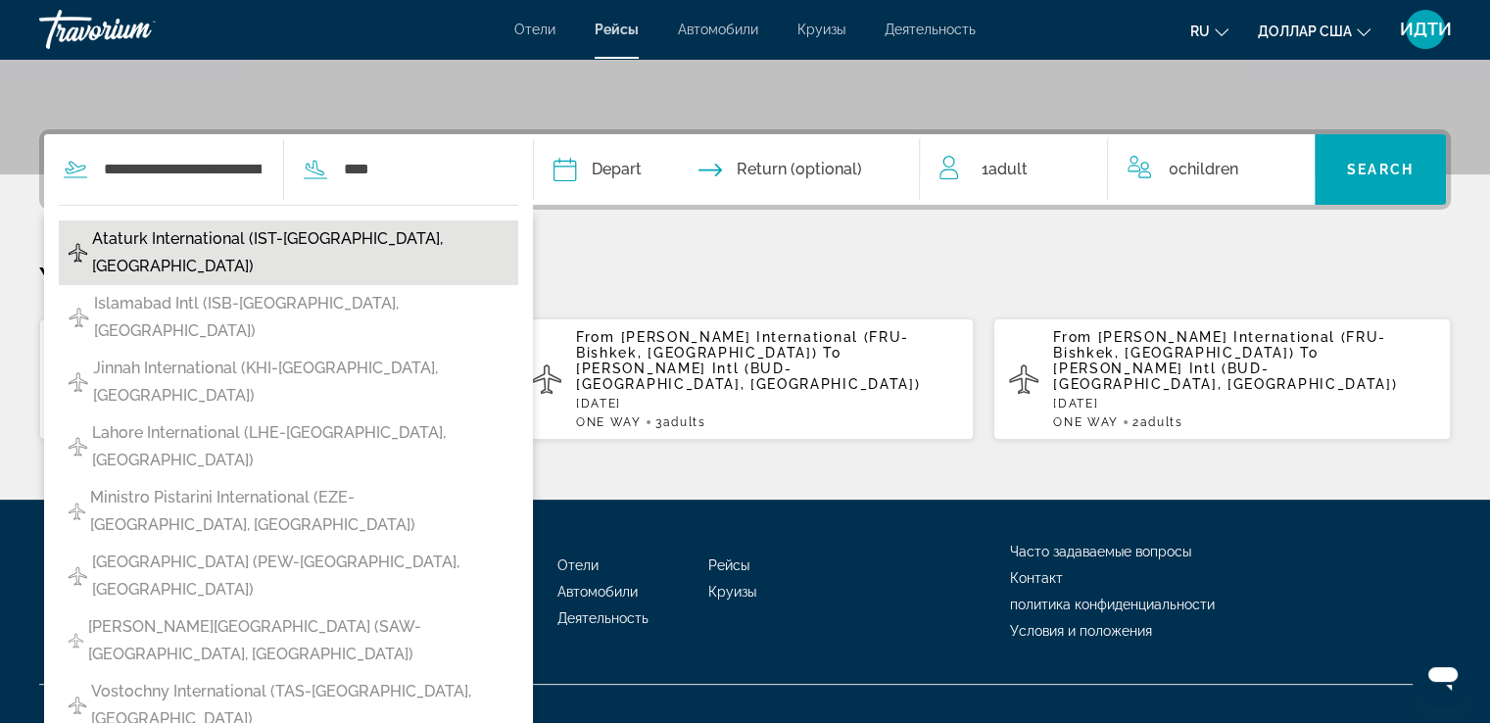
click at [367, 236] on span "Ataturk International (IST-[GEOGRAPHIC_DATA], [GEOGRAPHIC_DATA])" at bounding box center [299, 252] width 415 height 55
type input "**********"
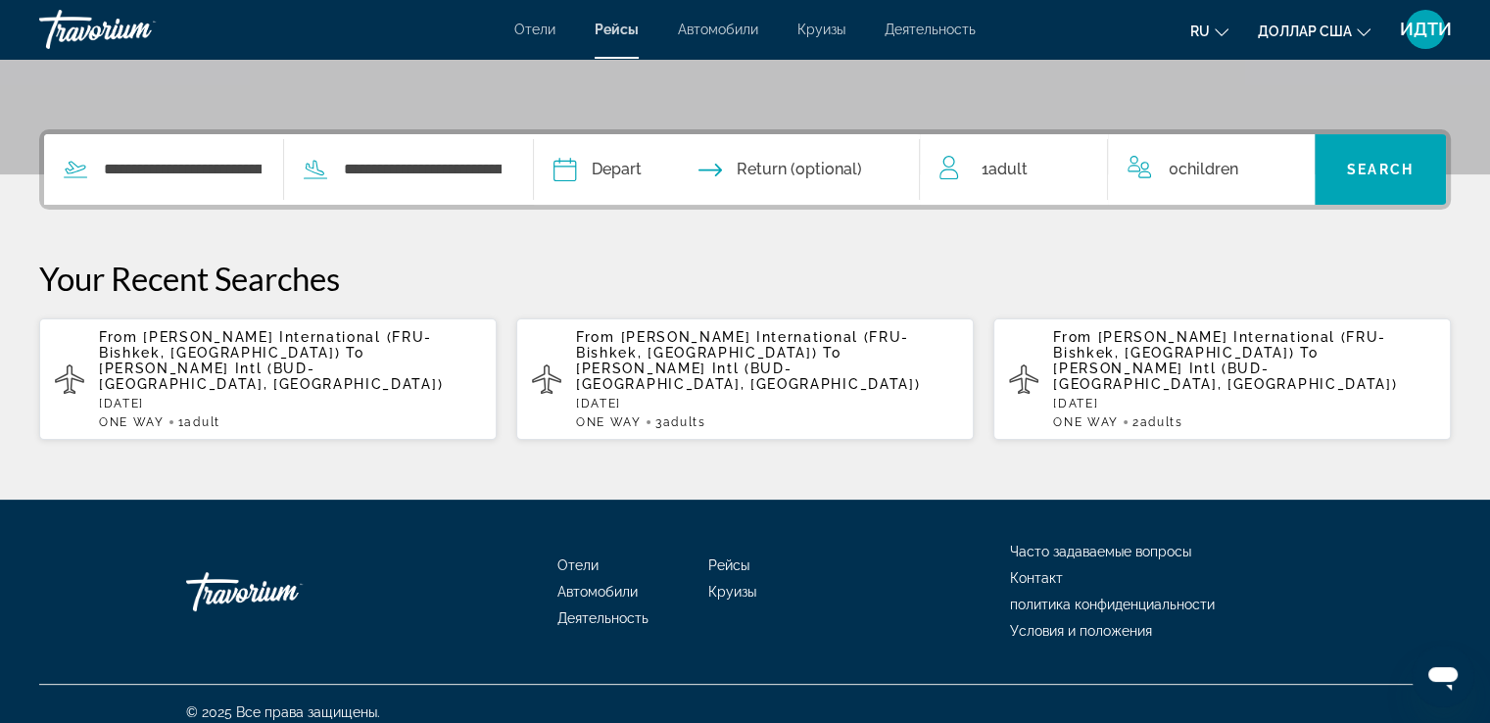
click at [604, 177] on input "Depart date" at bounding box center [644, 172] width 191 height 76
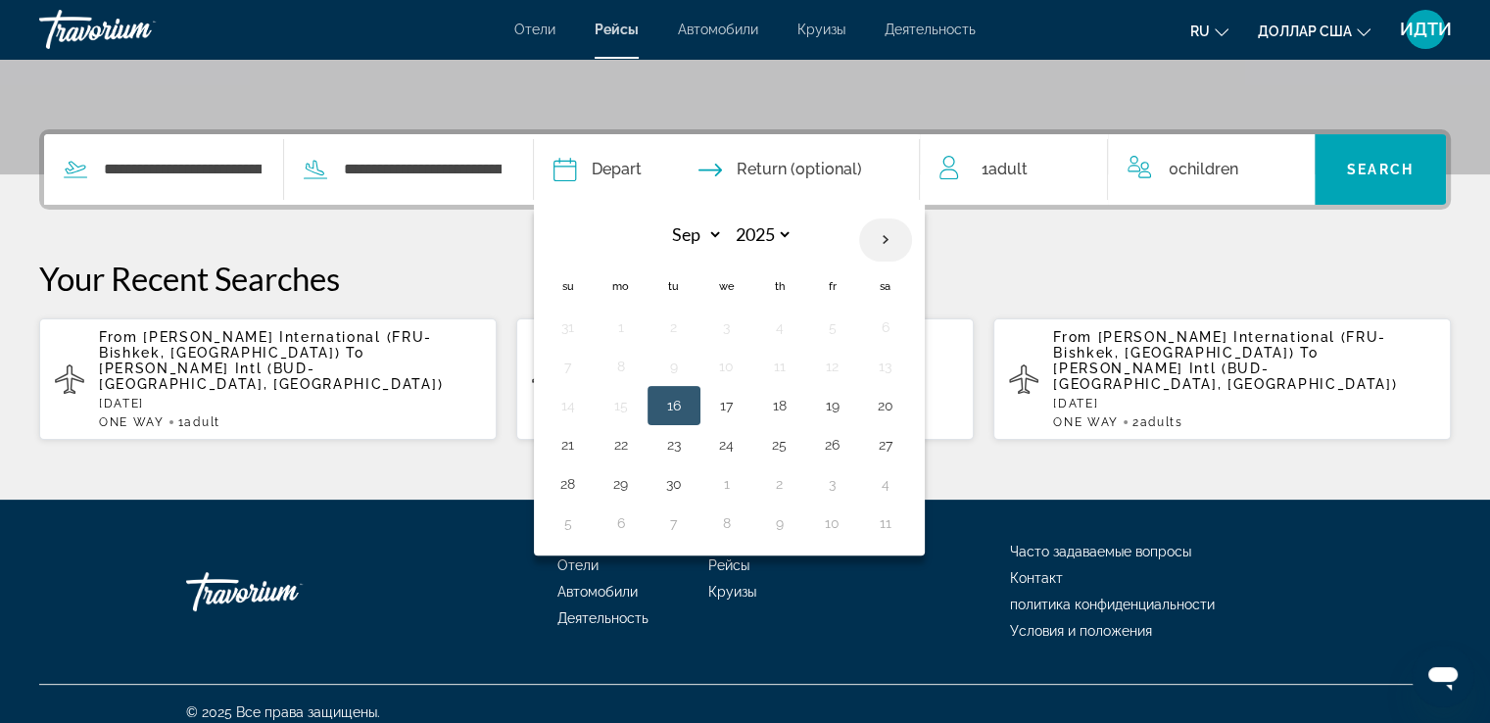
click at [912, 244] on th "Next month" at bounding box center [885, 239] width 53 height 43
select select "**"
click at [795, 405] on button "13" at bounding box center [779, 405] width 31 height 27
type input "**********"
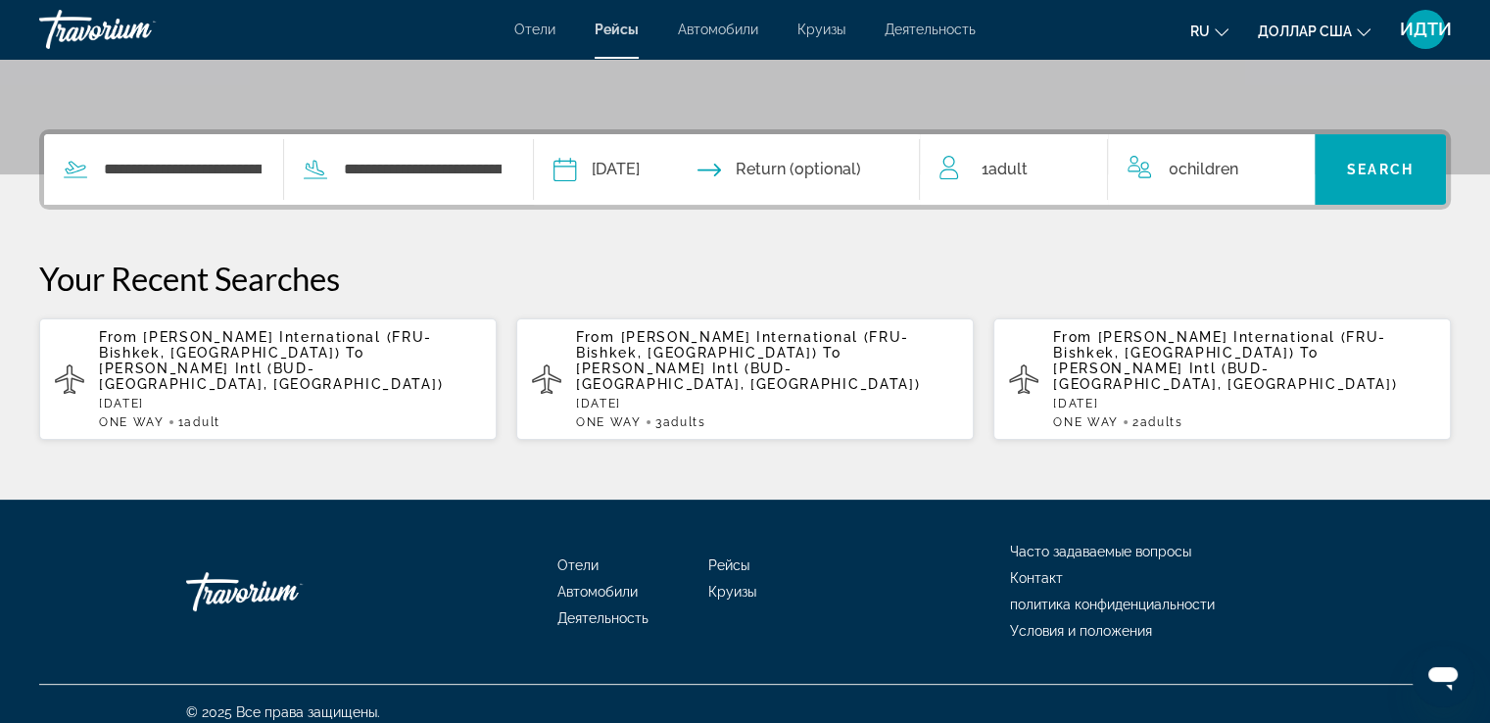
click at [995, 169] on span "Adult" at bounding box center [1007, 169] width 39 height 19
click at [1081, 163] on icon "Increment adults" at bounding box center [1079, 166] width 18 height 24
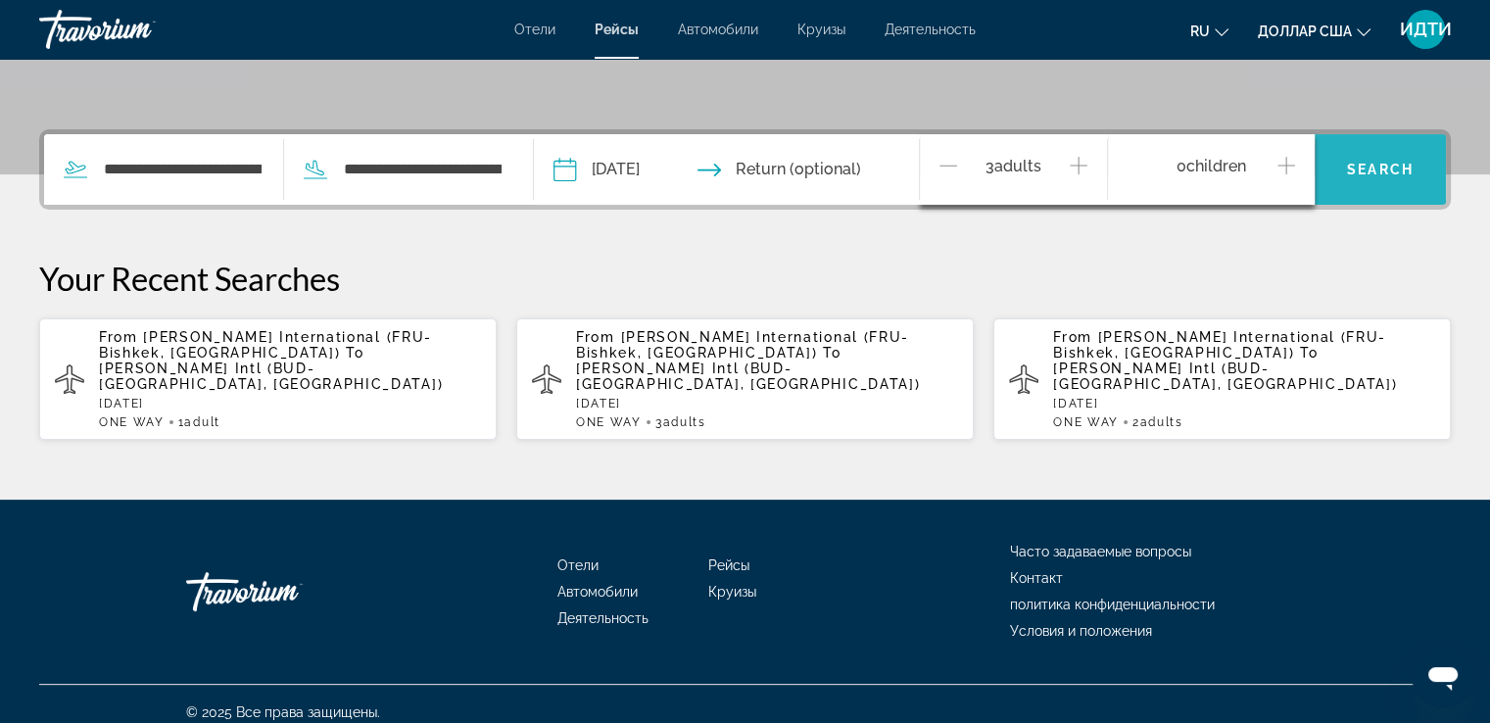
click at [1368, 169] on span "Search" at bounding box center [1380, 170] width 67 height 16
